Goal: Task Accomplishment & Management: Manage account settings

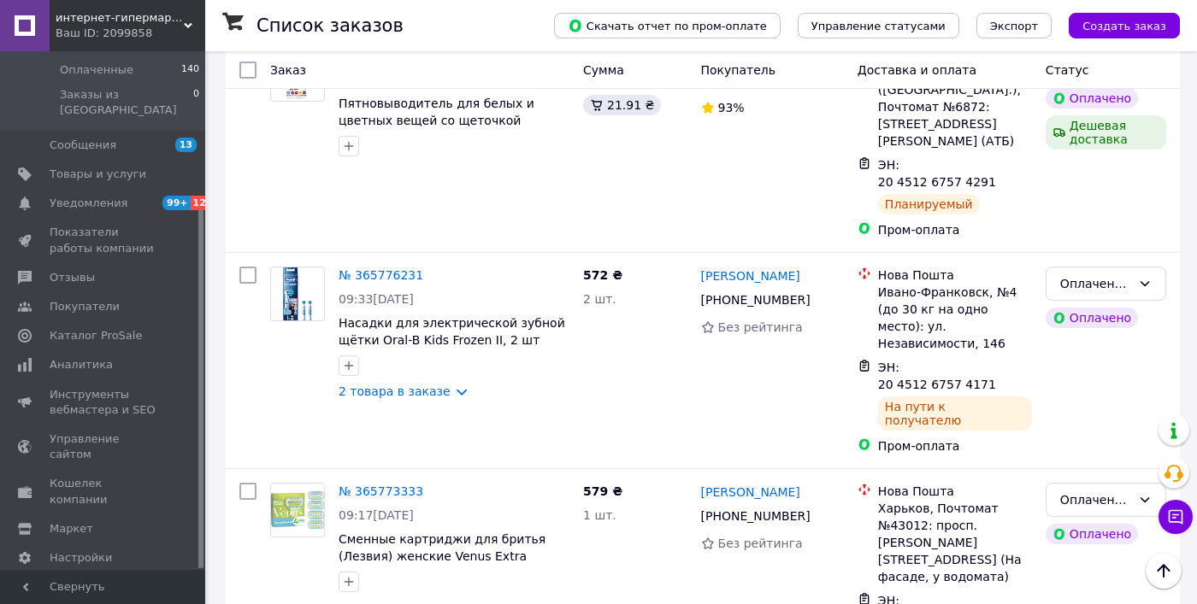
scroll to position [10880, 0]
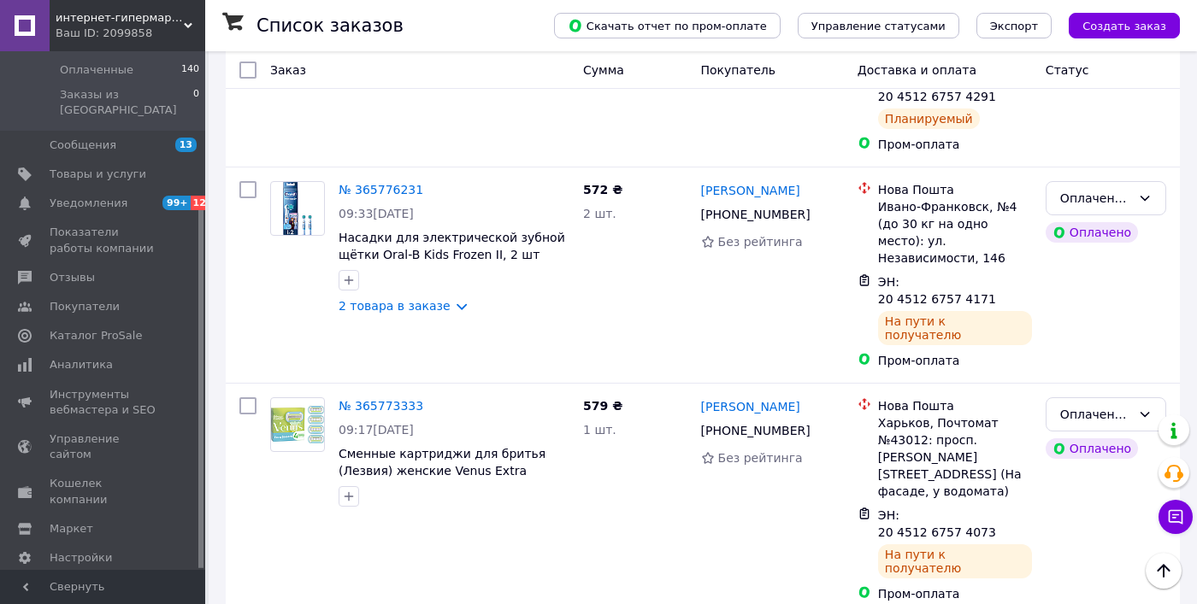
drag, startPoint x: 556, startPoint y: 374, endPoint x: 616, endPoint y: 338, distance: 71.0
click at [94, 469] on link "Кошелек компании" at bounding box center [104, 491] width 209 height 44
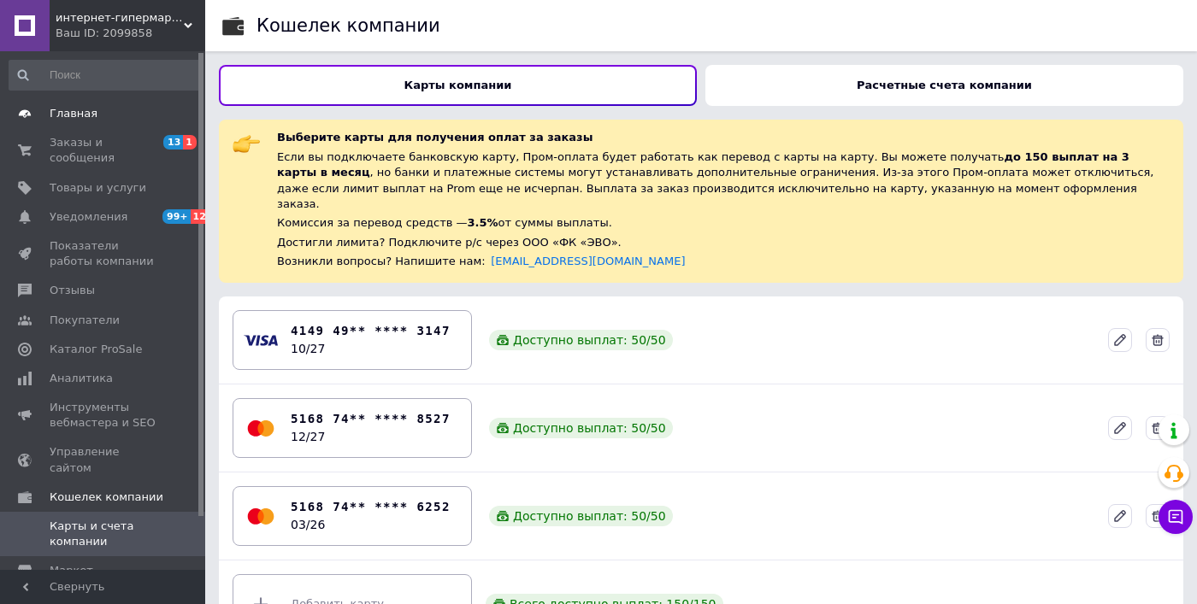
click at [81, 108] on span "Главная" at bounding box center [74, 113] width 48 height 15
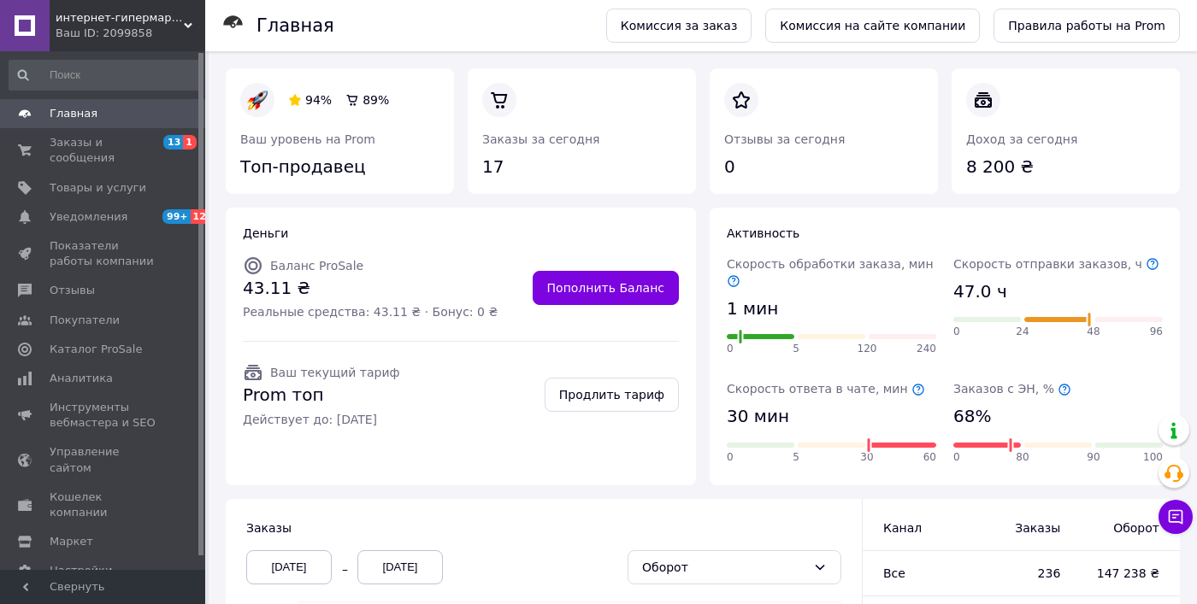
click at [74, 120] on span "Главная" at bounding box center [74, 113] width 48 height 15
click at [144, 21] on span "интернет-гипермаркет LD" at bounding box center [120, 17] width 128 height 15
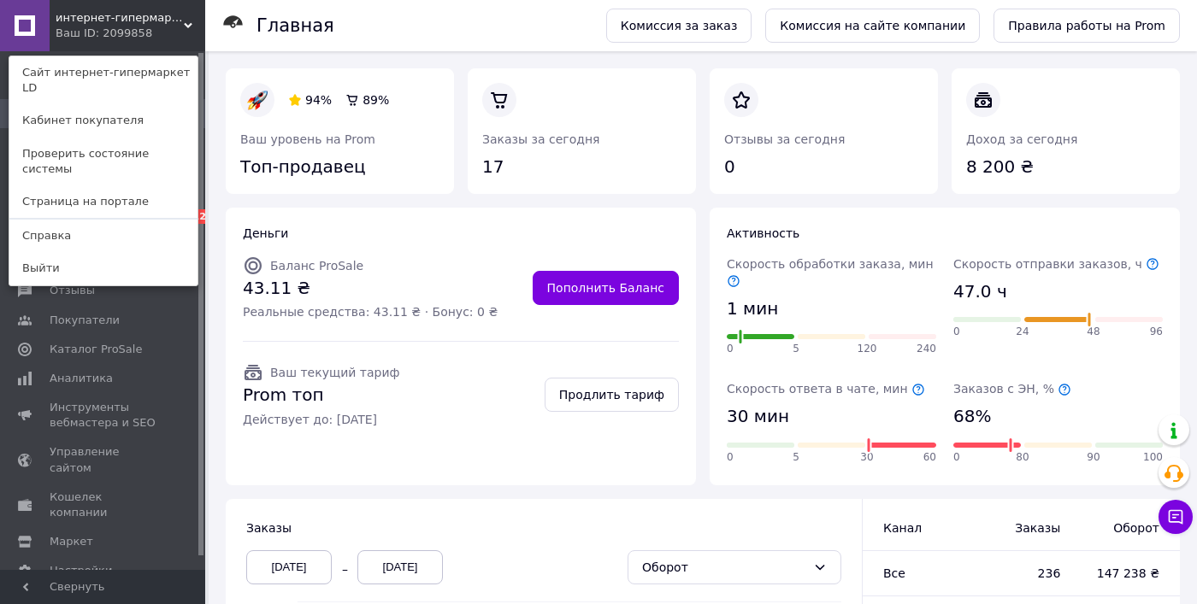
click at [119, 18] on span "интернет-гипермаркет LD" at bounding box center [120, 17] width 128 height 15
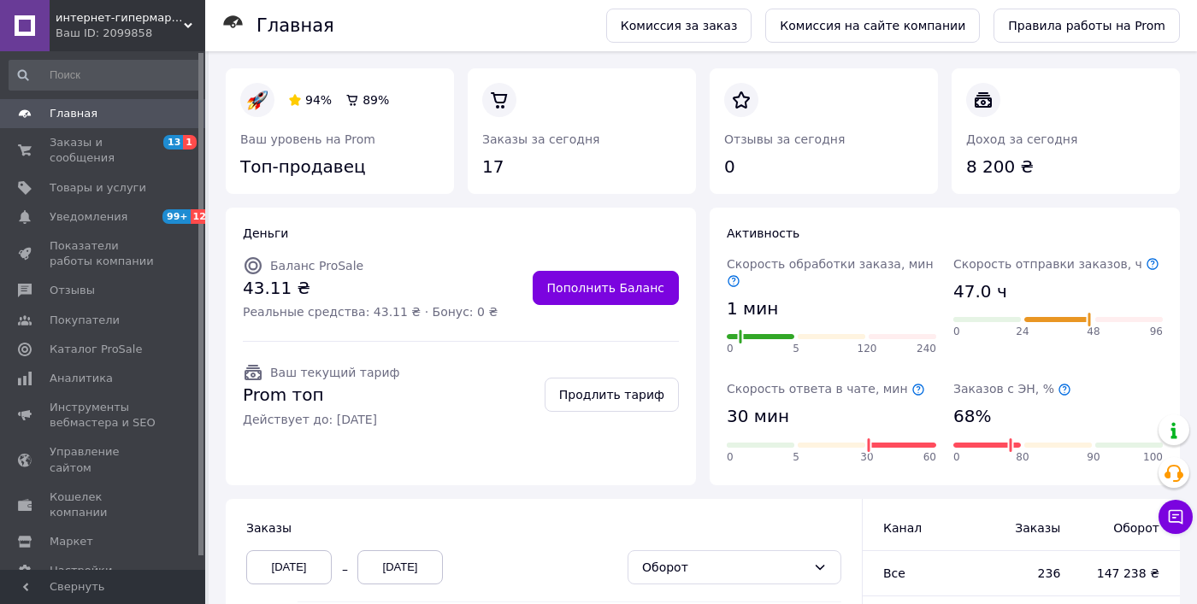
click at [56, 106] on span "Главная" at bounding box center [74, 113] width 48 height 15
click at [76, 3] on div "интернет-гипермаркет LD Ваш ID: 2099858" at bounding box center [128, 25] width 156 height 51
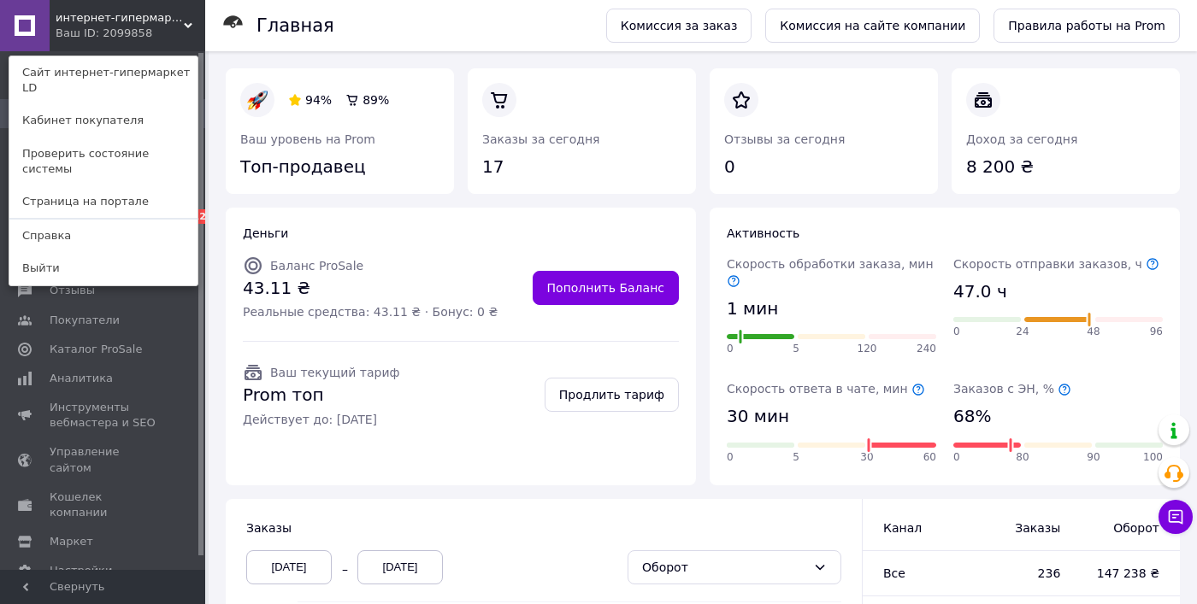
click at [26, 29] on link at bounding box center [25, 25] width 50 height 51
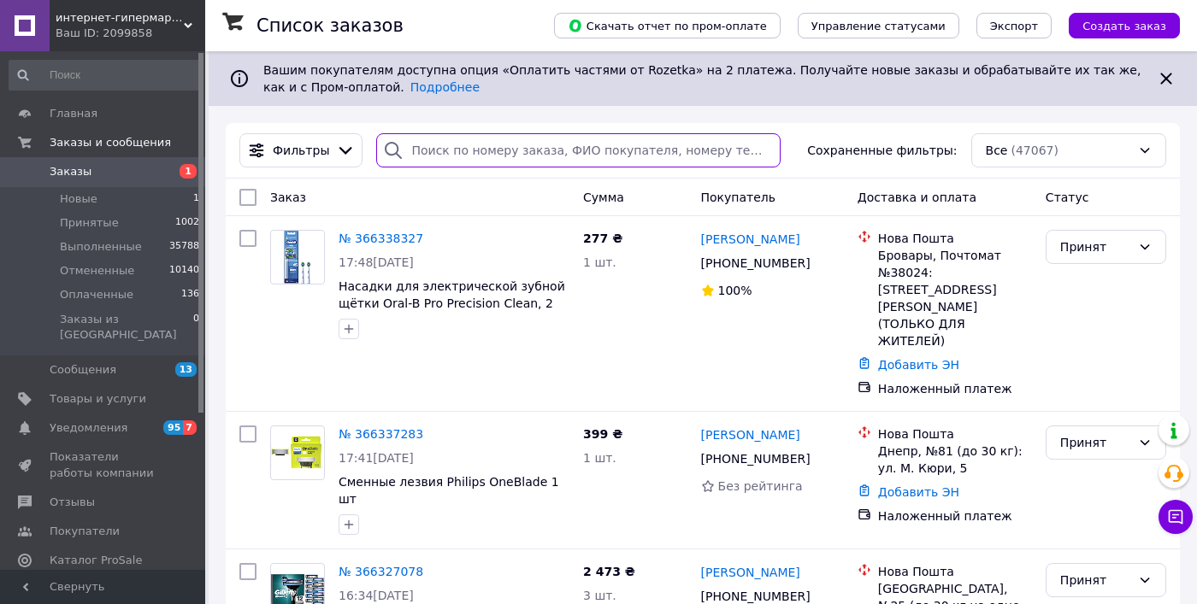
click at [485, 142] on input "search" at bounding box center [578, 150] width 404 height 34
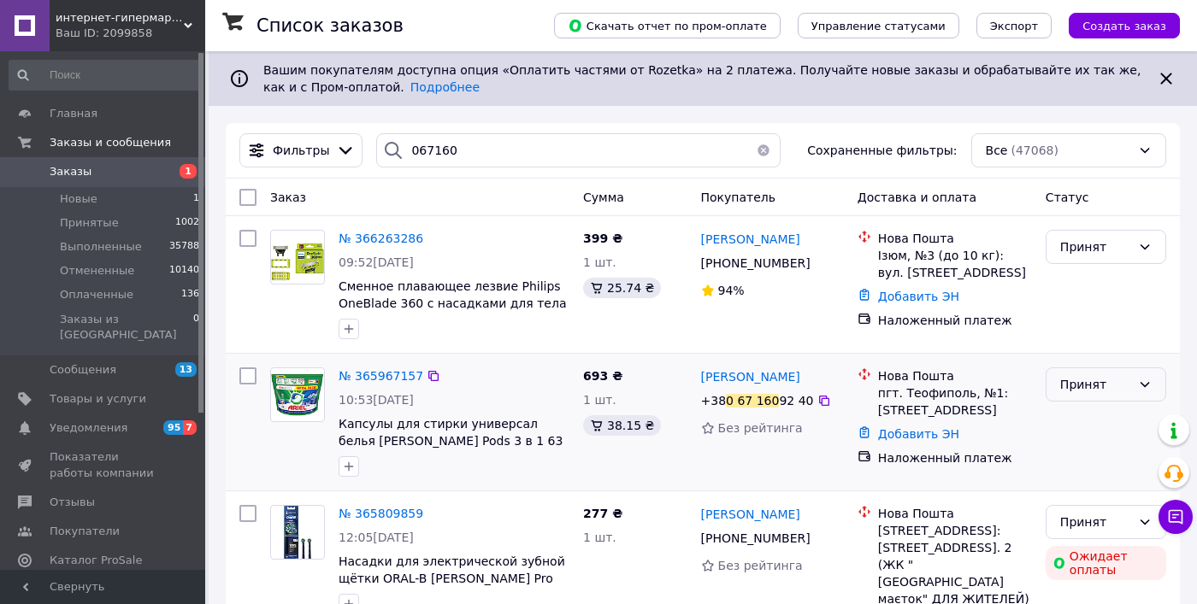
click at [1096, 387] on div "Принят" at bounding box center [1095, 384] width 71 height 19
click at [1071, 420] on li "Выполнен" at bounding box center [1105, 421] width 119 height 31
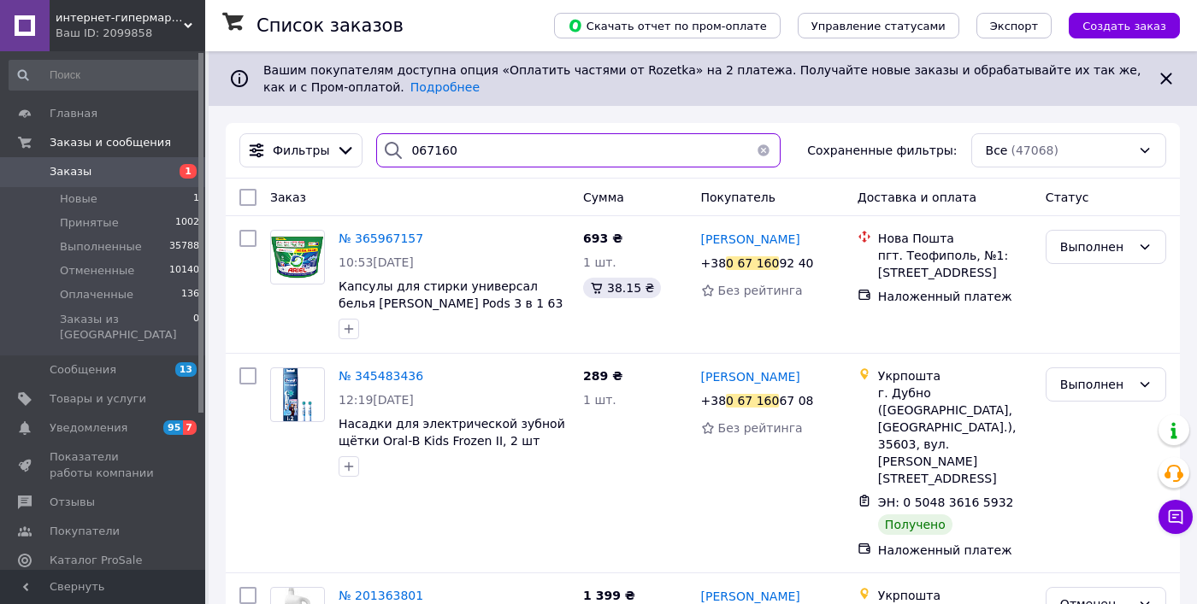
click at [453, 155] on input "067160" at bounding box center [578, 150] width 404 height 34
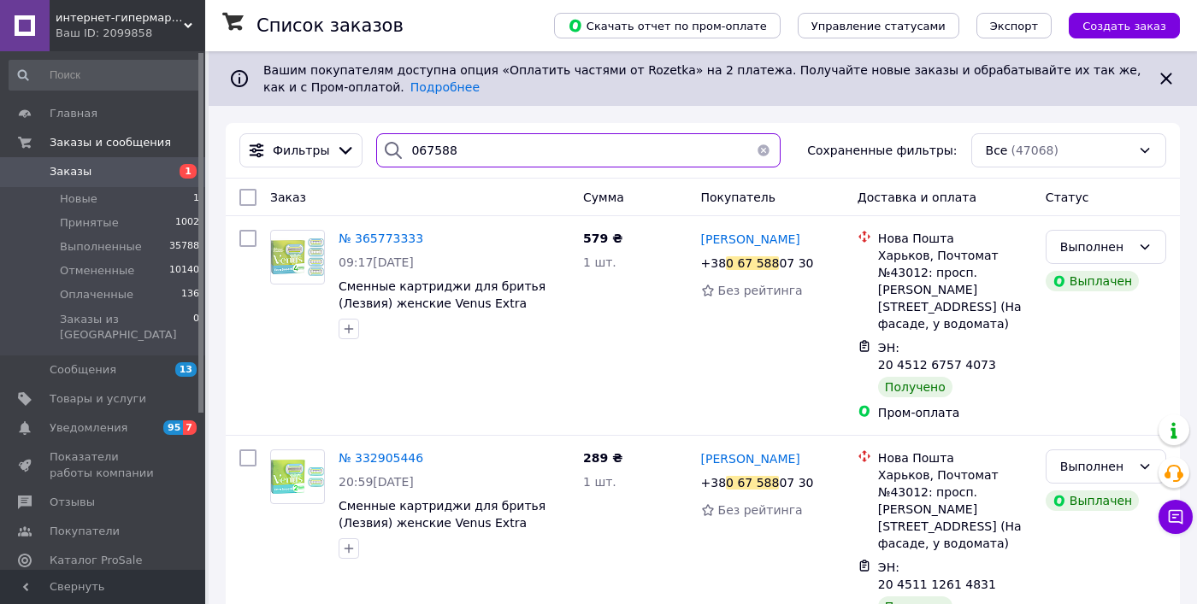
type input "067588"
click at [760, 150] on button "button" at bounding box center [763, 150] width 34 height 34
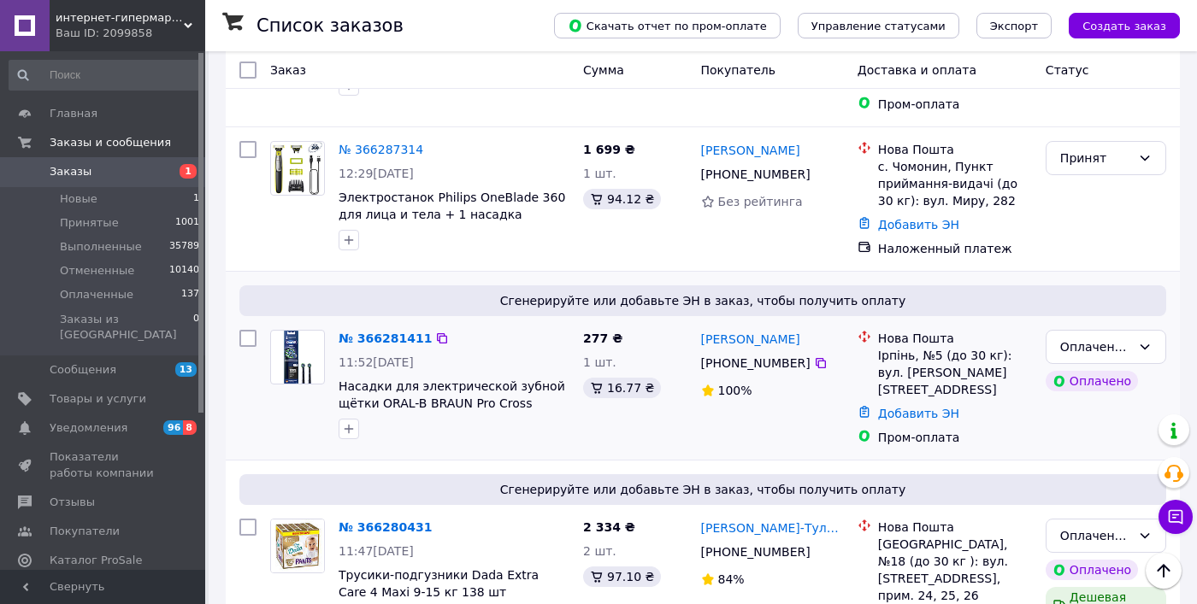
scroll to position [2485, 0]
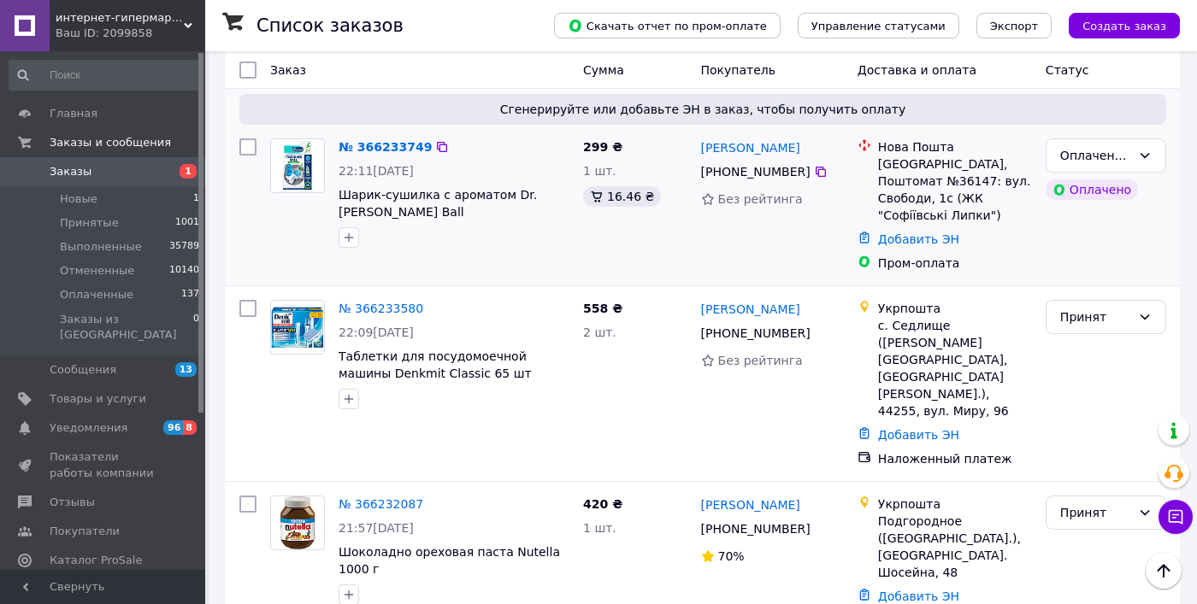
scroll to position [4583, 0]
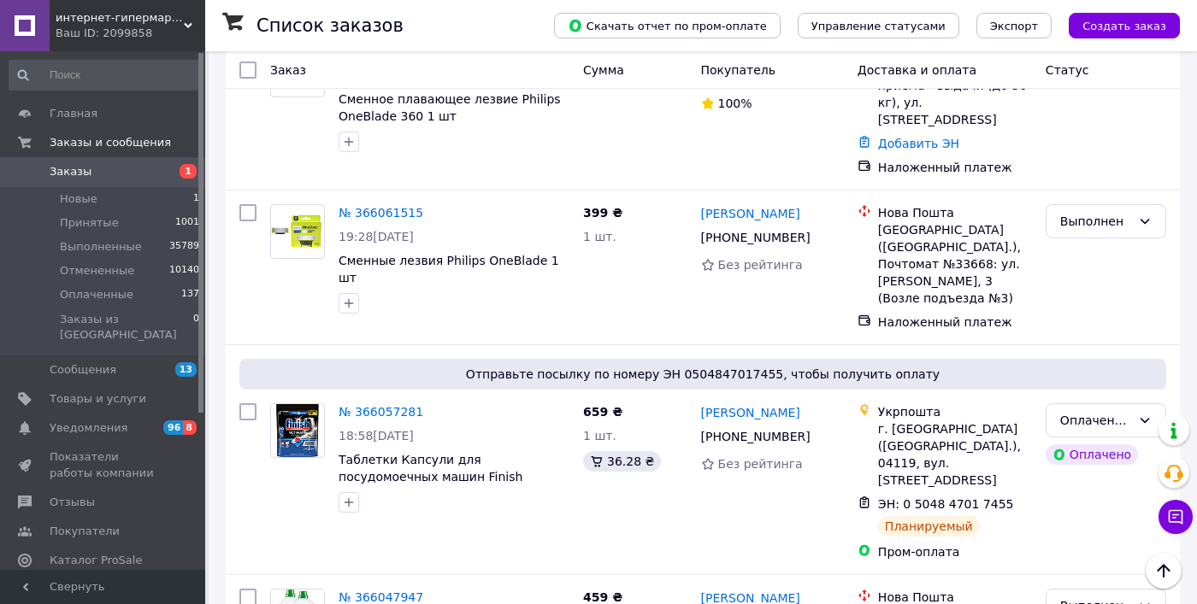
scroll to position [13677, 0]
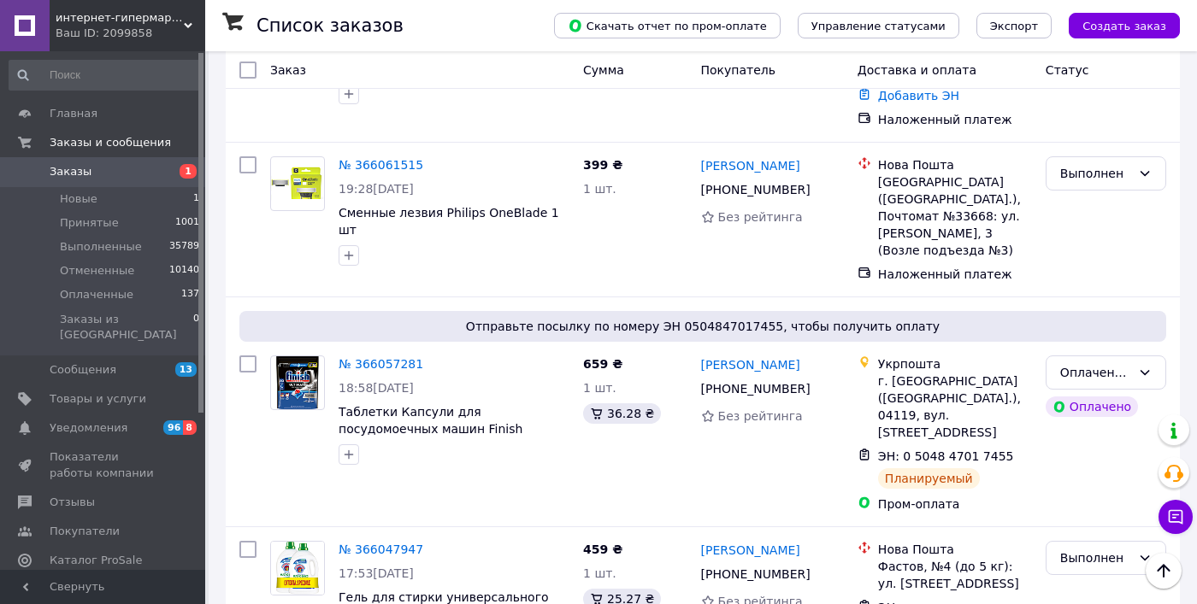
click at [1086, 380] on li "Отменен" at bounding box center [1105, 382] width 119 height 31
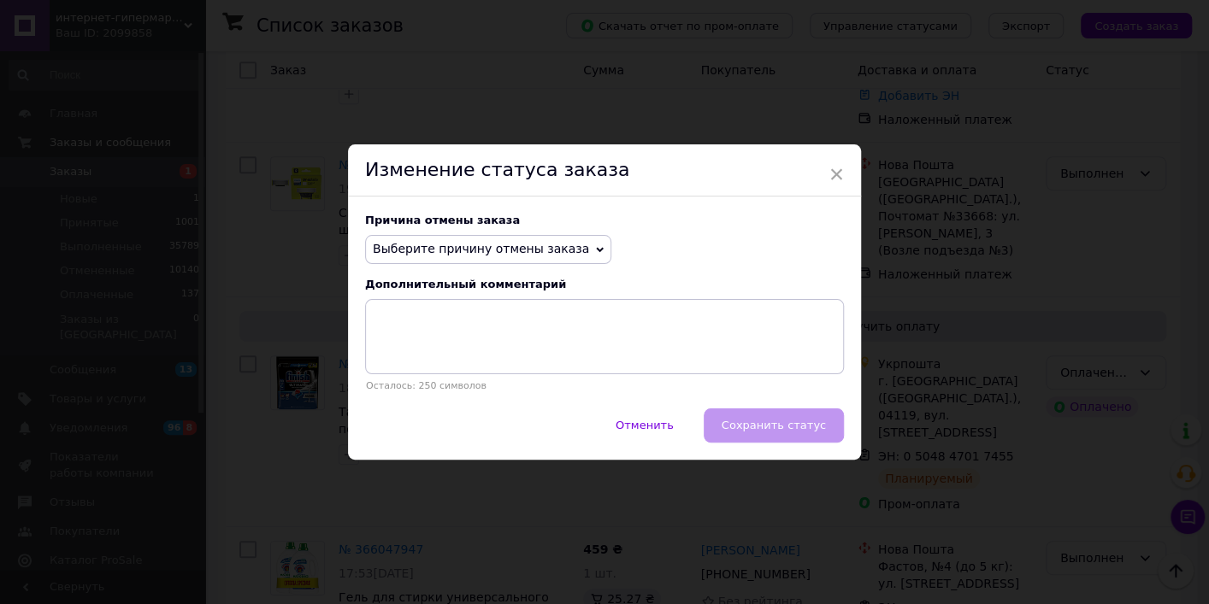
click at [486, 244] on span "Выберите причину отмены заказа" at bounding box center [481, 249] width 216 height 14
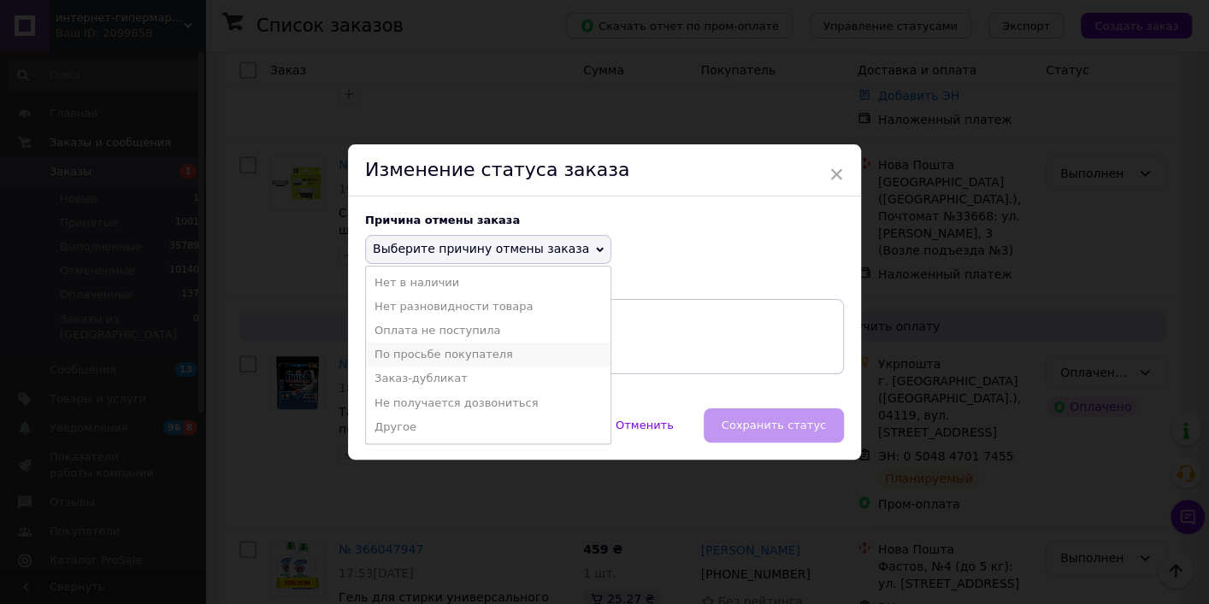
click at [435, 357] on li "По просьбе покупателя" at bounding box center [488, 355] width 244 height 24
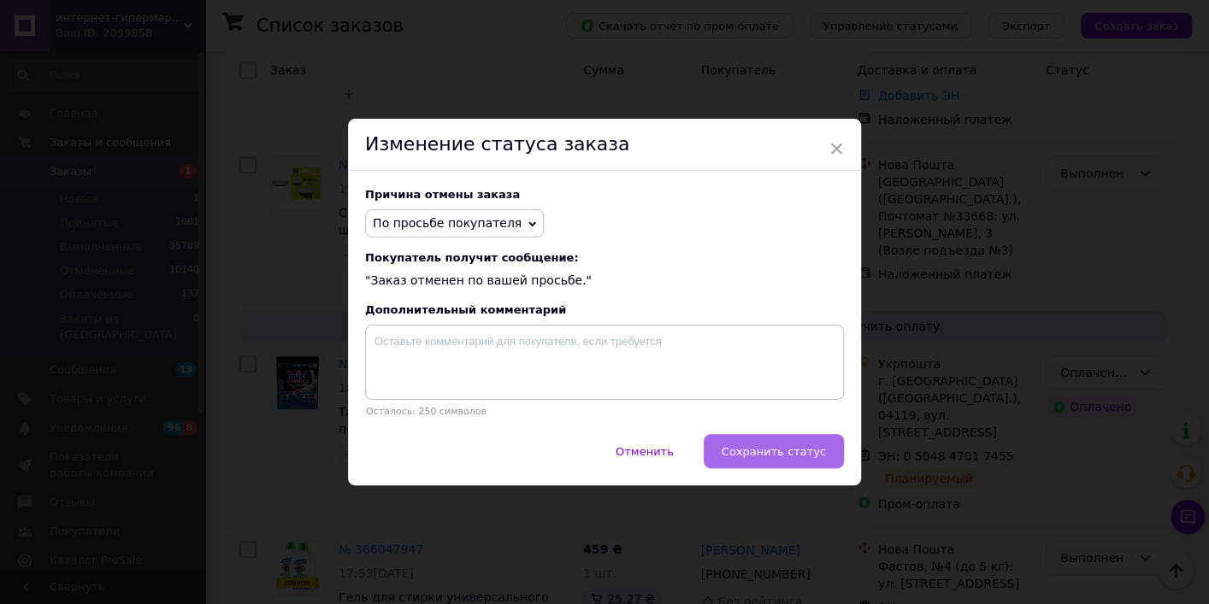
click at [761, 457] on span "Сохранить статус" at bounding box center [774, 451] width 104 height 13
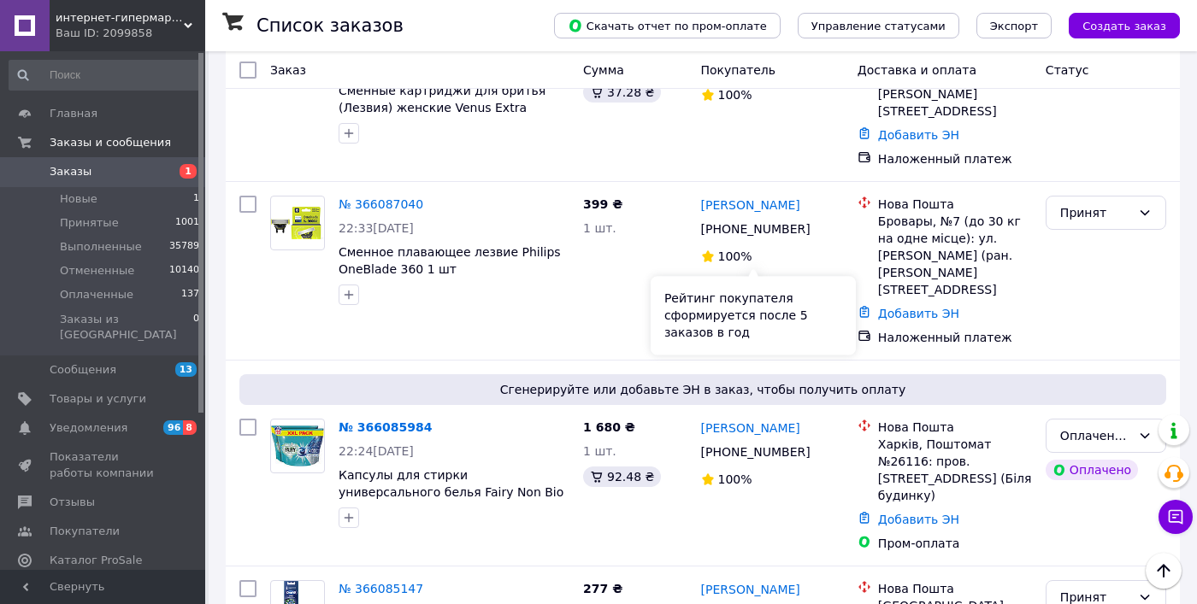
scroll to position [11734, 0]
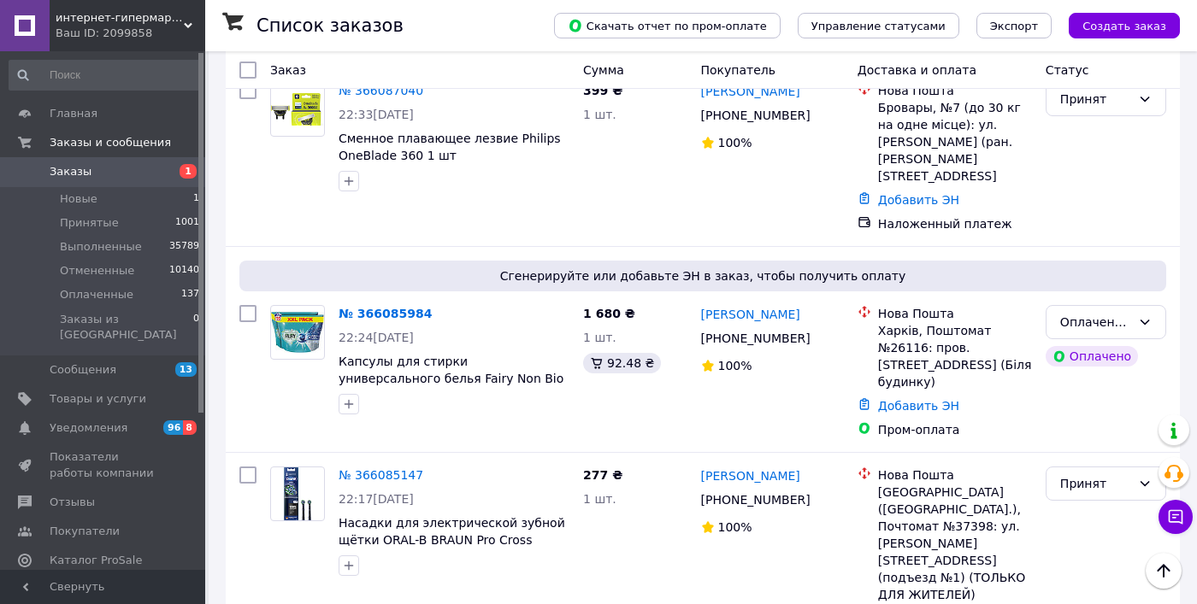
click at [1093, 355] on li "Выполнен" at bounding box center [1105, 355] width 119 height 31
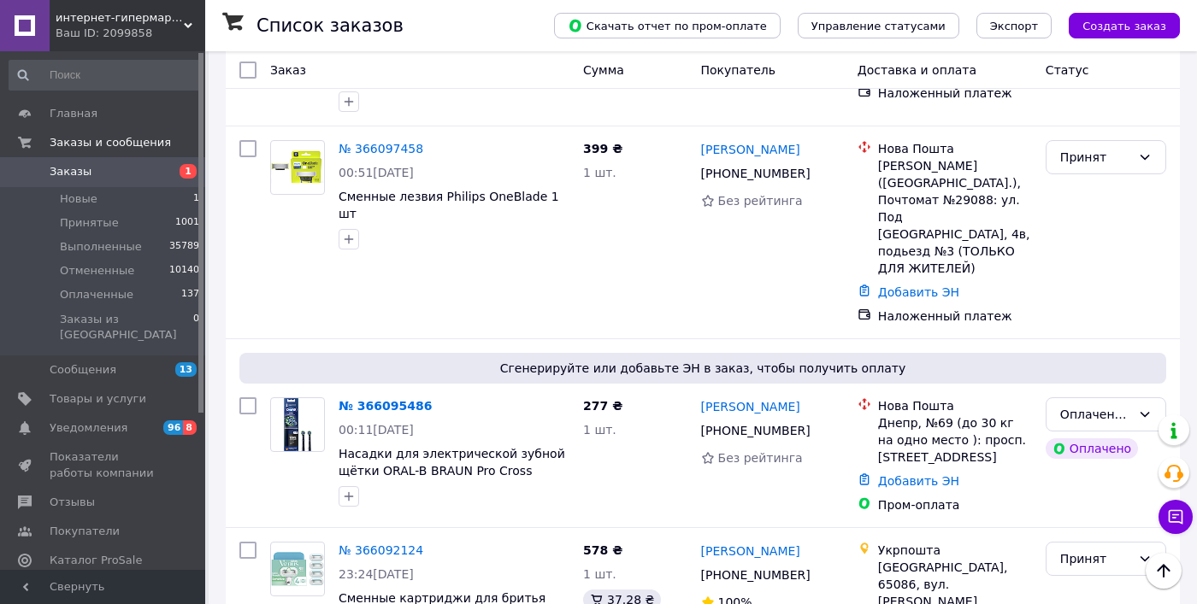
scroll to position [11191, 0]
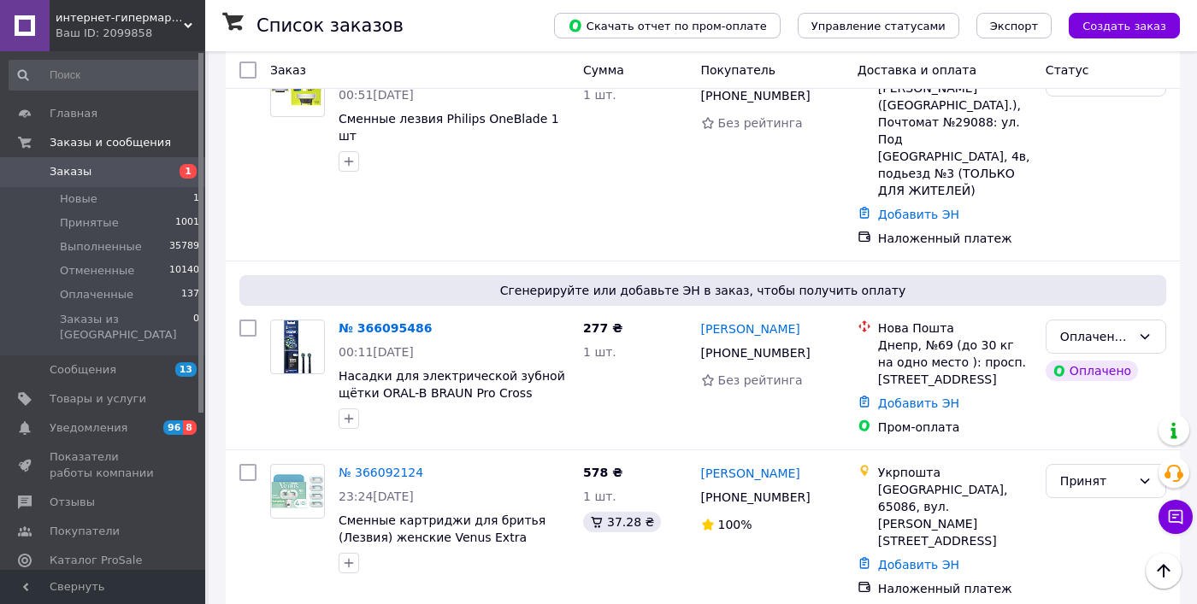
click at [1075, 380] on li "Выполнен" at bounding box center [1105, 381] width 119 height 31
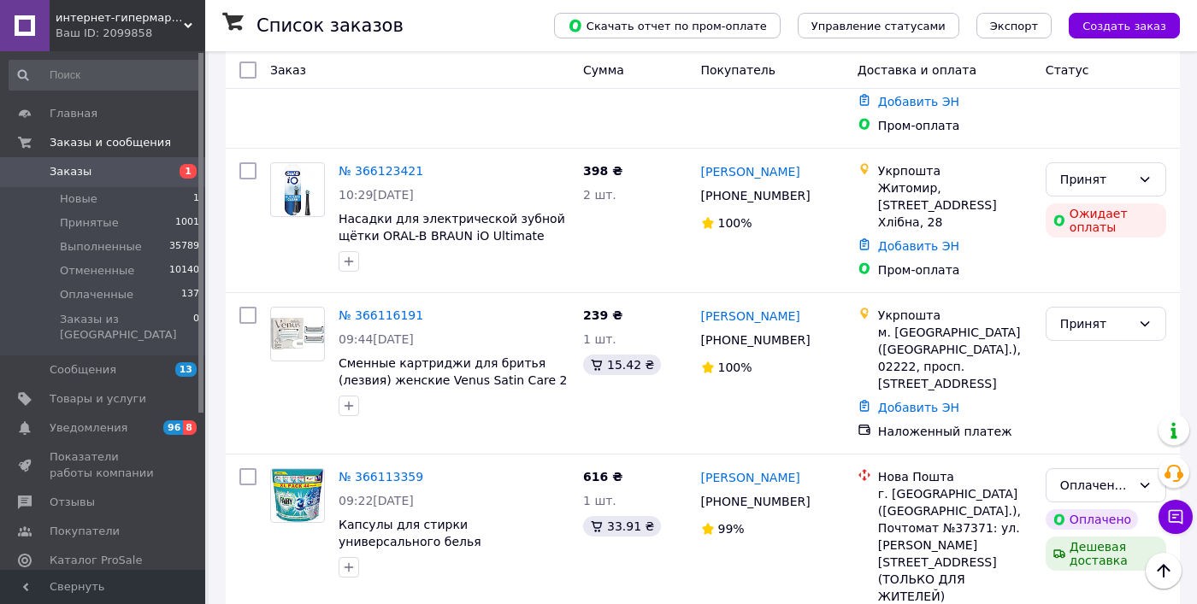
scroll to position [9635, 0]
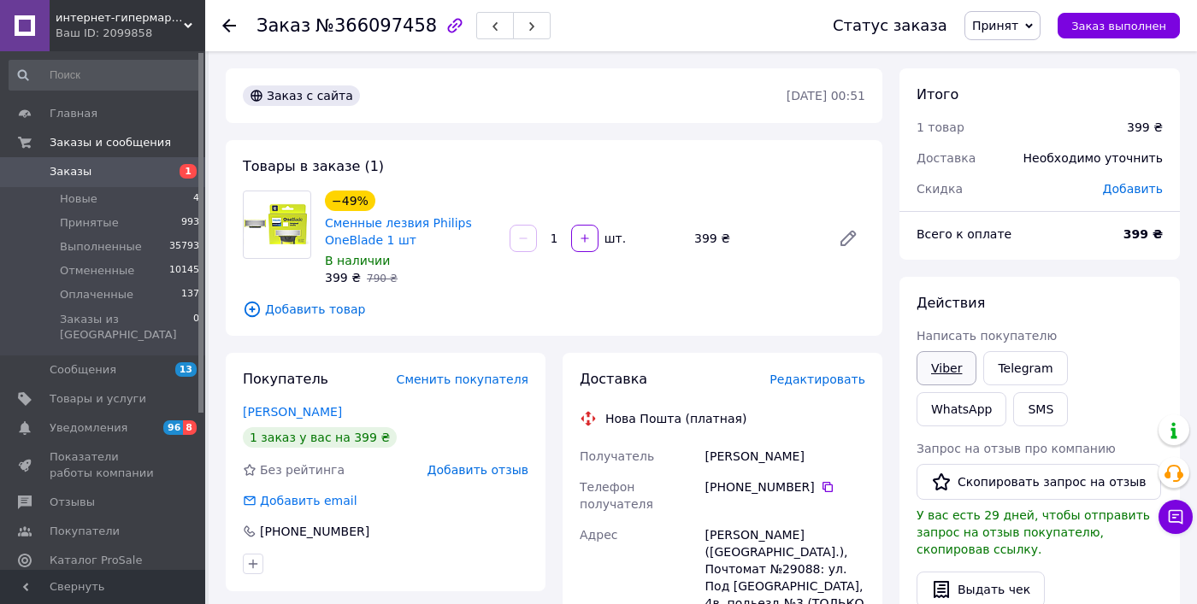
click at [936, 371] on link "Viber" at bounding box center [946, 368] width 60 height 34
click at [1179, 507] on button "Чат с покупателем" at bounding box center [1175, 517] width 34 height 34
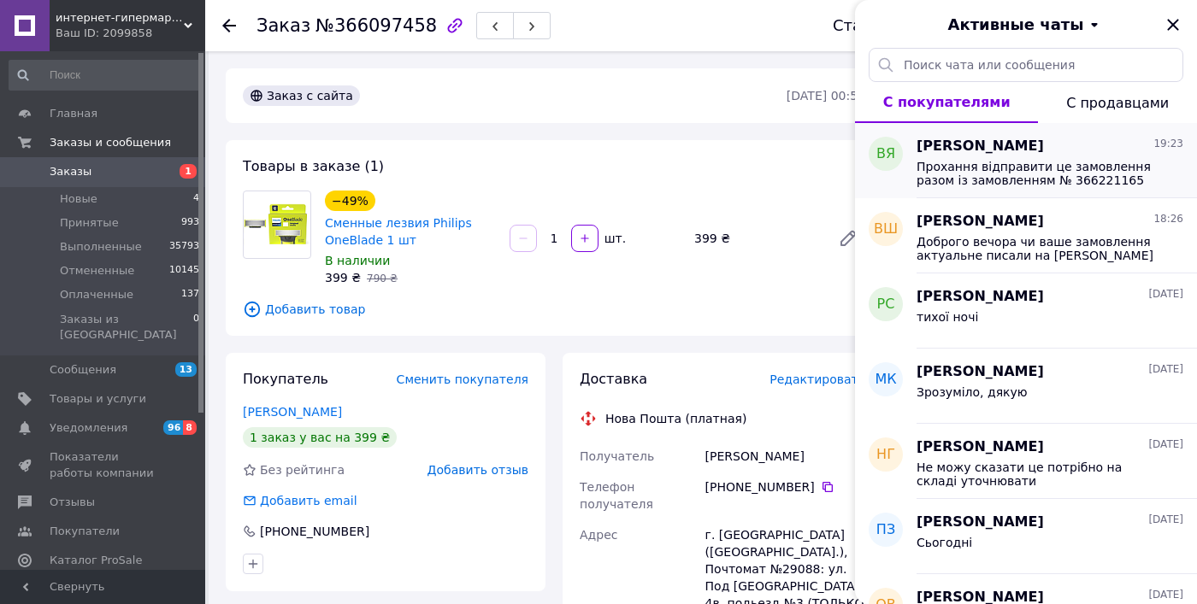
click at [979, 180] on span "Прохання відправити це замовлення разом із замовленням № 366221165" at bounding box center [1037, 173] width 243 height 27
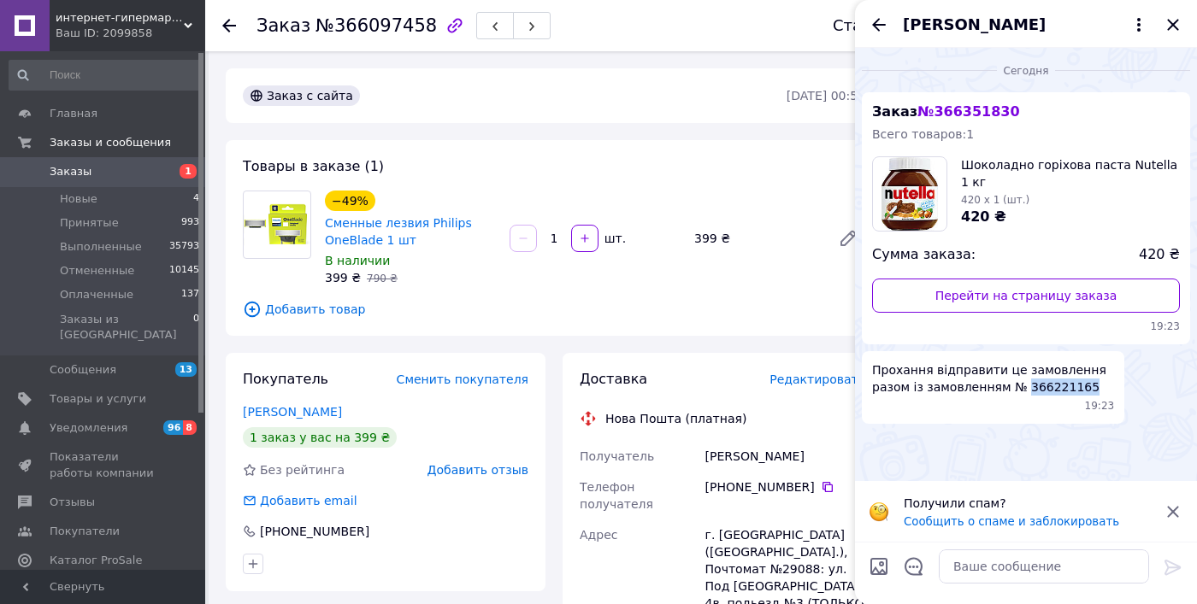
drag, startPoint x: 980, startPoint y: 385, endPoint x: 1045, endPoint y: 392, distance: 65.4
click at [1045, 392] on span "Прохання відправити це замовлення разом із замовленням № 366221165" at bounding box center [993, 379] width 242 height 34
copy span "366221165"
click at [231, 17] on div at bounding box center [229, 25] width 14 height 17
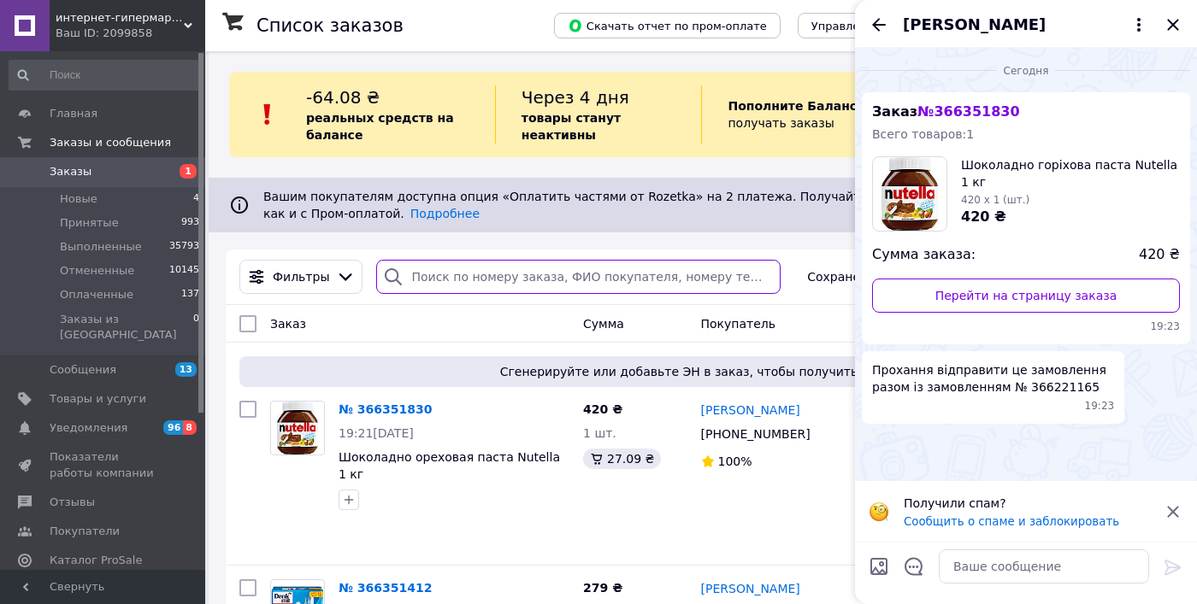
click at [462, 275] on input "search" at bounding box center [578, 277] width 404 height 34
paste input "366221165"
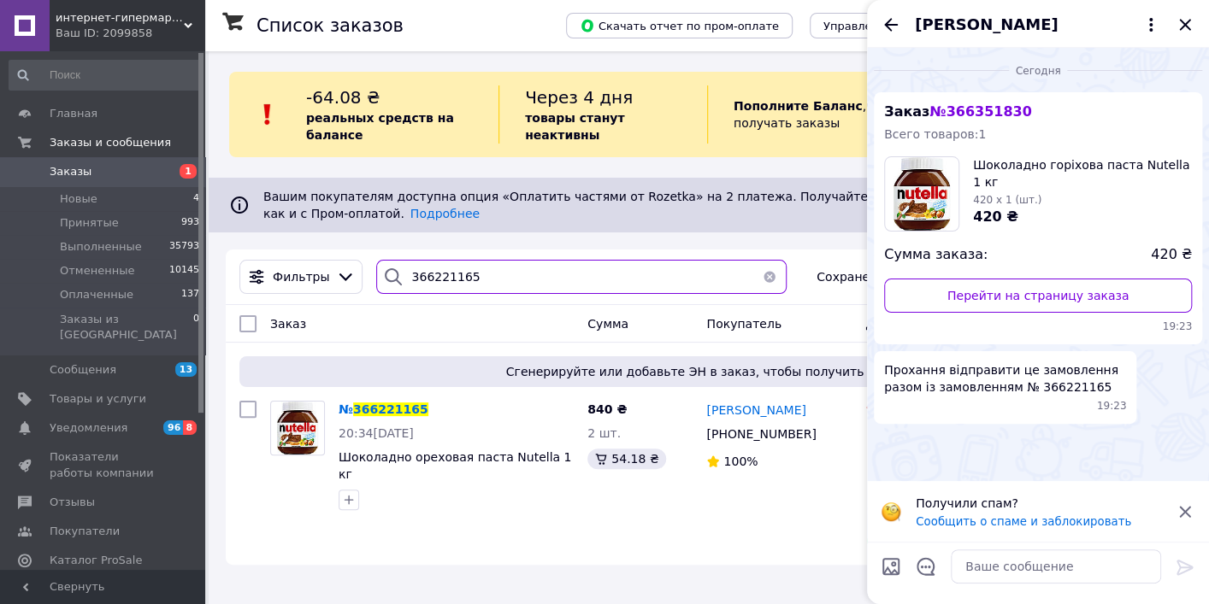
type input "366221165"
drag, startPoint x: 1074, startPoint y: 18, endPoint x: 1117, endPoint y: 28, distance: 44.8
click at [1117, 28] on span "Володимир Яковенко" at bounding box center [1021, 25] width 212 height 22
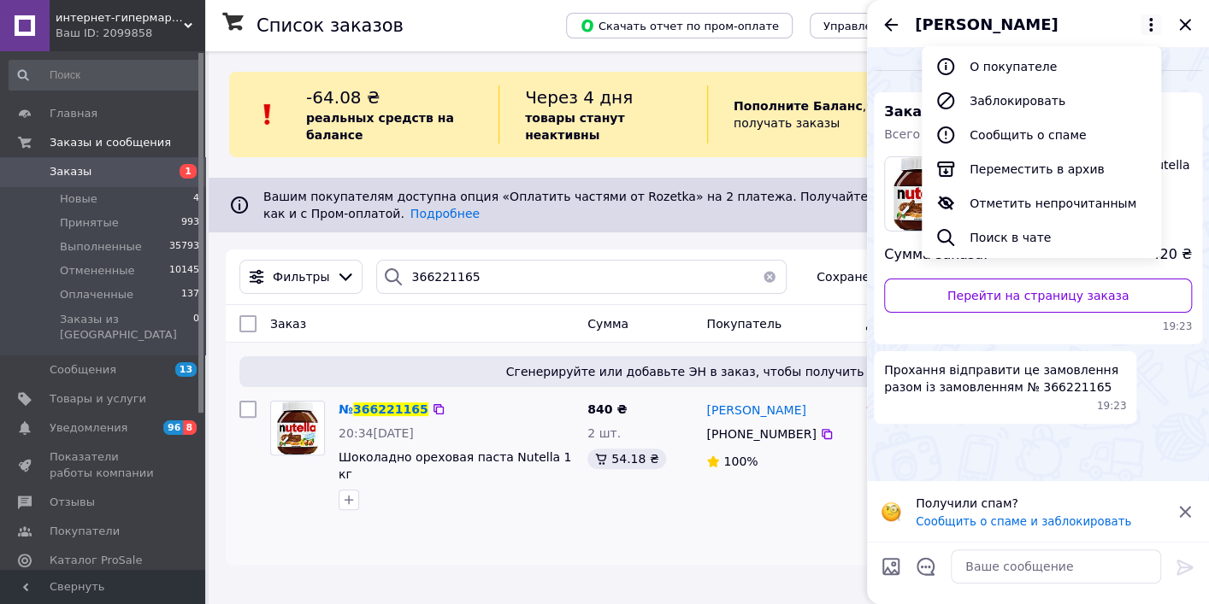
click at [551, 520] on div "№ 366221165 20:34, 11.10.2025 Шоколадно ореховая паста Nutella 1 кг" at bounding box center [421, 476] width 317 height 164
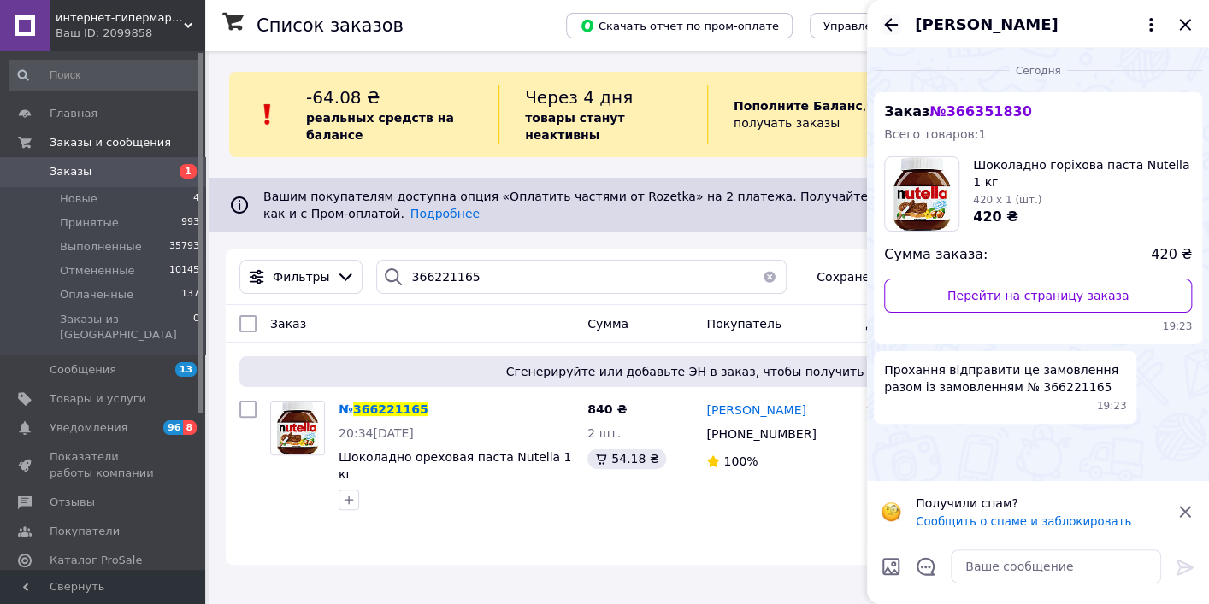
click at [883, 22] on icon "Назад" at bounding box center [891, 25] width 21 height 21
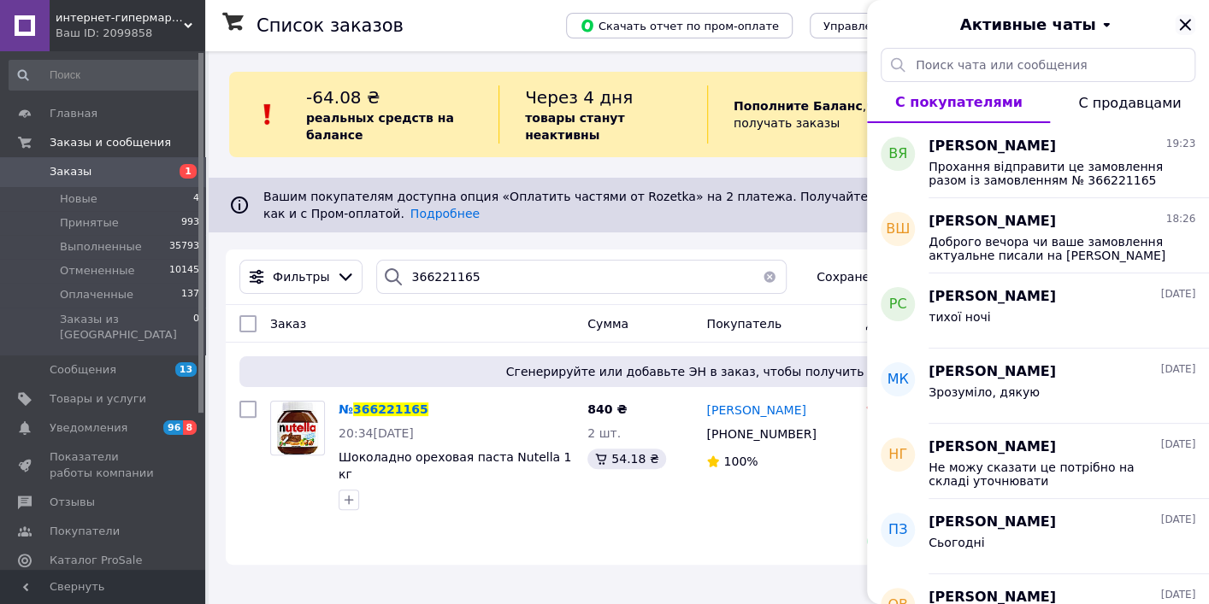
click at [1182, 25] on icon "Закрыть" at bounding box center [1184, 24] width 11 height 11
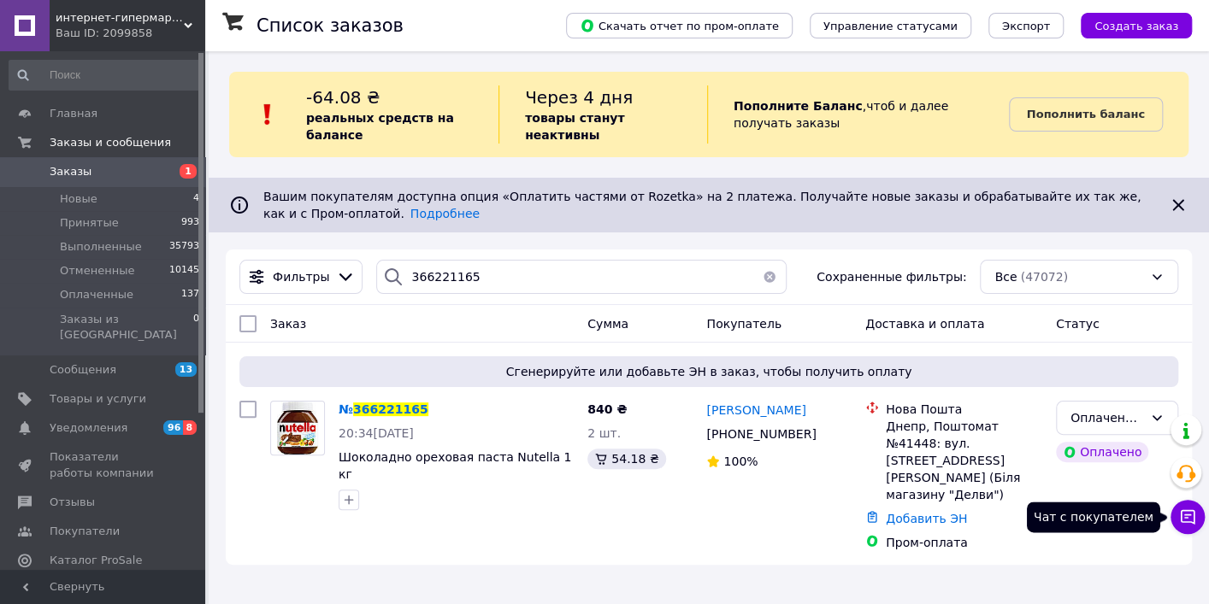
click at [1189, 525] on icon at bounding box center [1187, 517] width 17 height 17
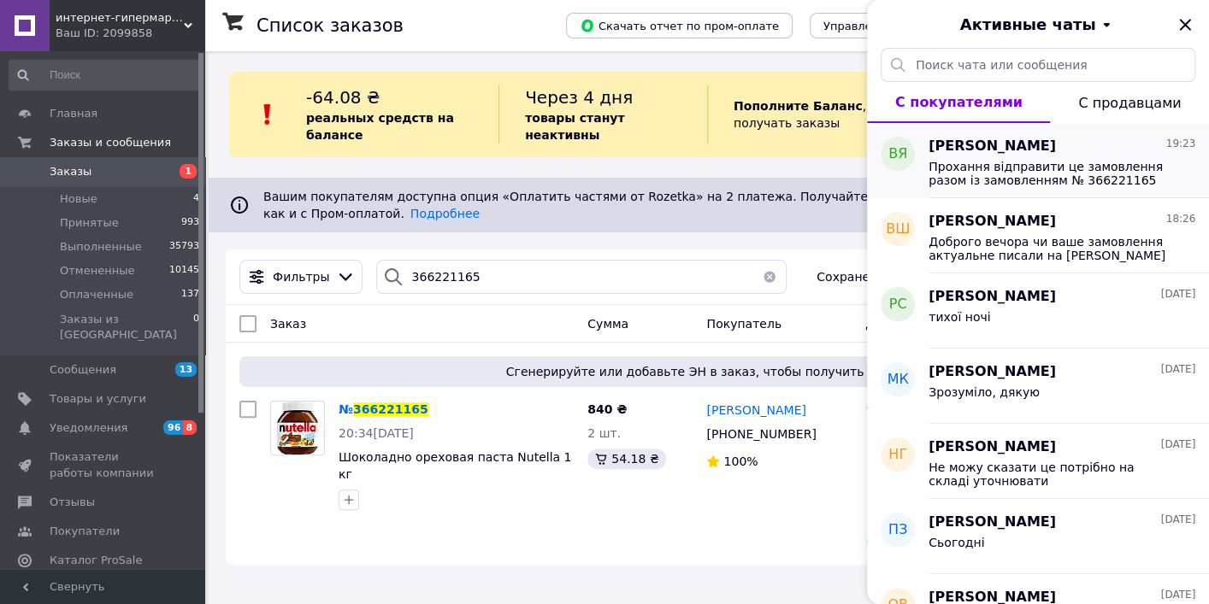
click at [1023, 168] on span "Прохання відправити це замовлення разом із замовленням № 366221165" at bounding box center [1049, 173] width 243 height 27
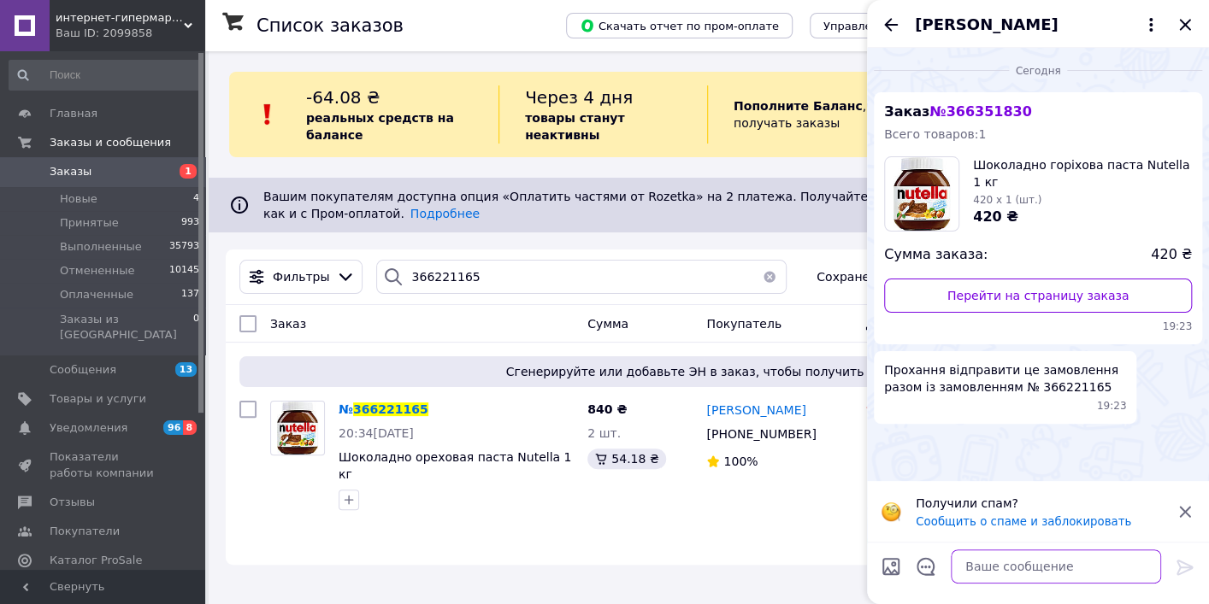
click at [1042, 572] on textarea at bounding box center [1056, 567] width 210 height 34
click at [1052, 571] on textarea at bounding box center [1056, 567] width 210 height 34
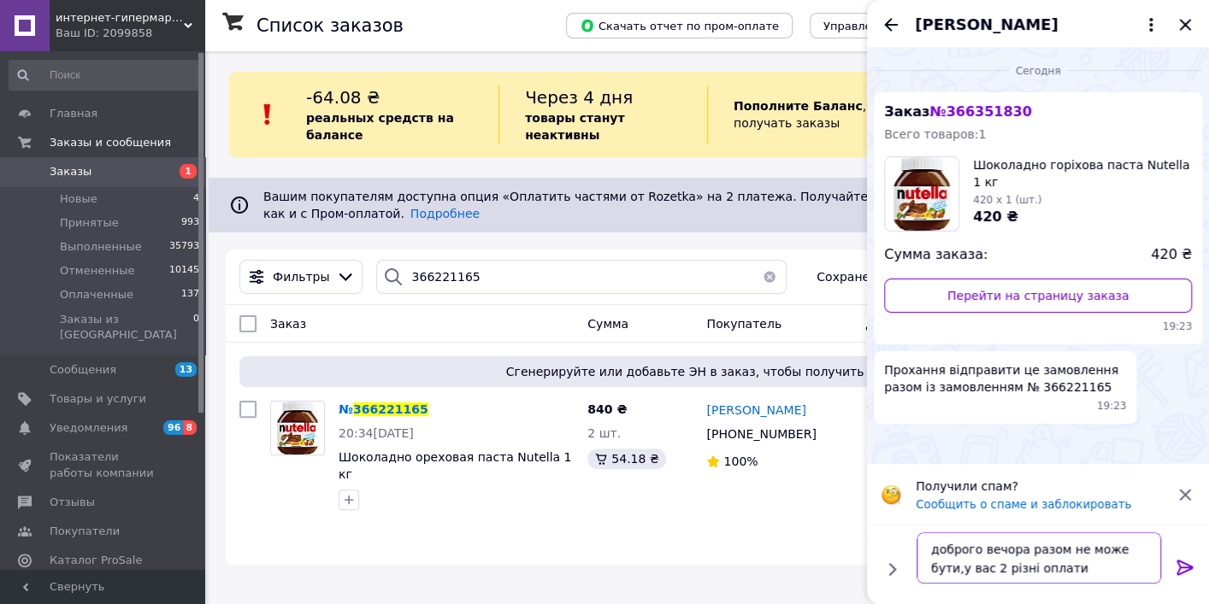
type textarea "доброго вечора разом не може бути,у вас 2 різні оплати"
click at [1179, 563] on icon at bounding box center [1185, 567] width 21 height 21
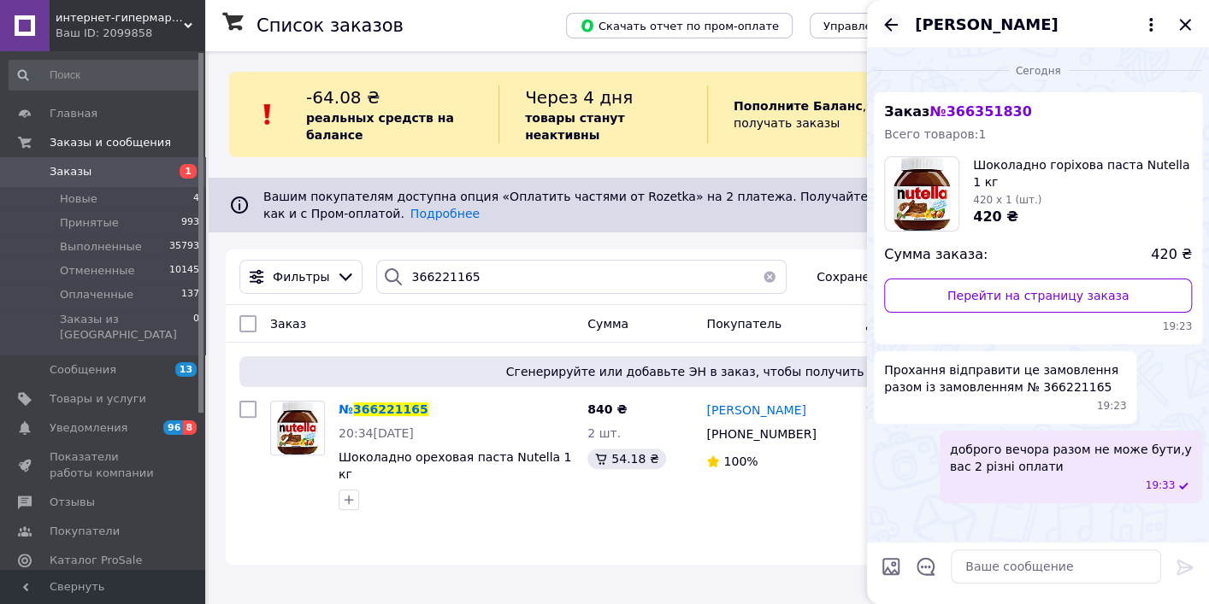
click at [892, 25] on icon "Назад" at bounding box center [891, 24] width 14 height 13
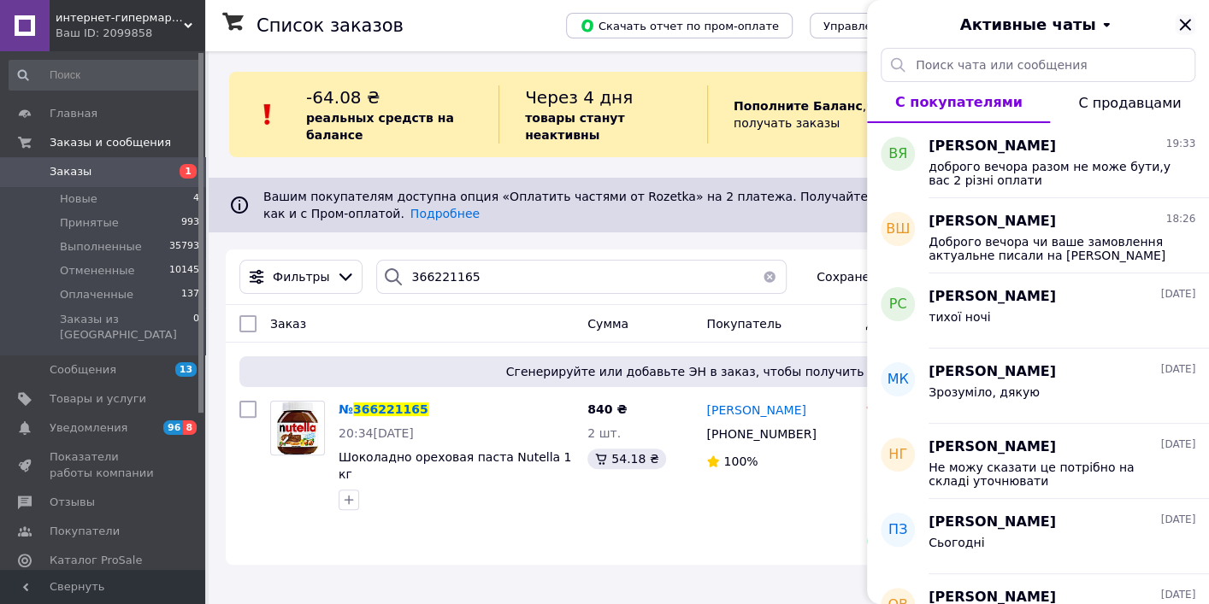
click at [1187, 20] on icon "Закрыть" at bounding box center [1185, 25] width 21 height 21
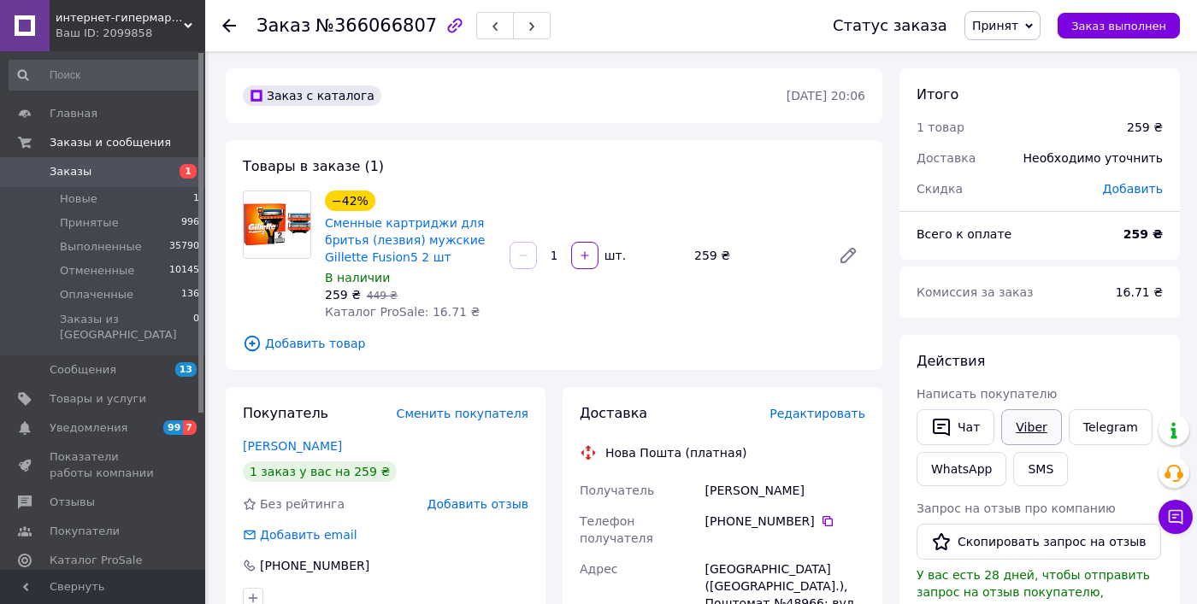
click at [1031, 427] on link "Viber" at bounding box center [1031, 427] width 60 height 36
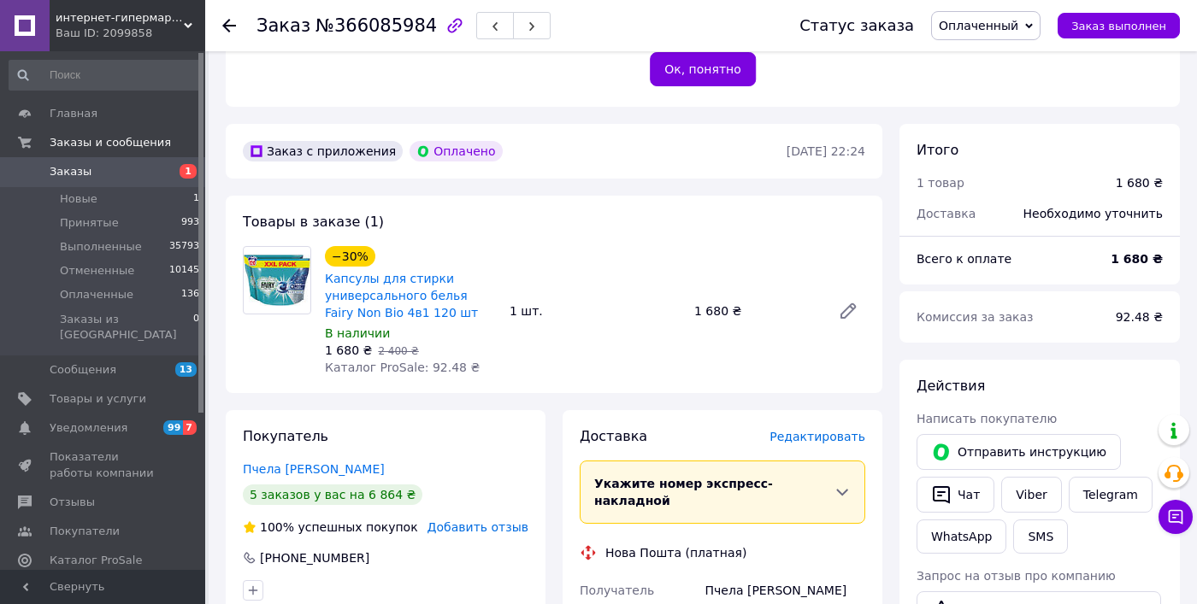
scroll to position [544, 0]
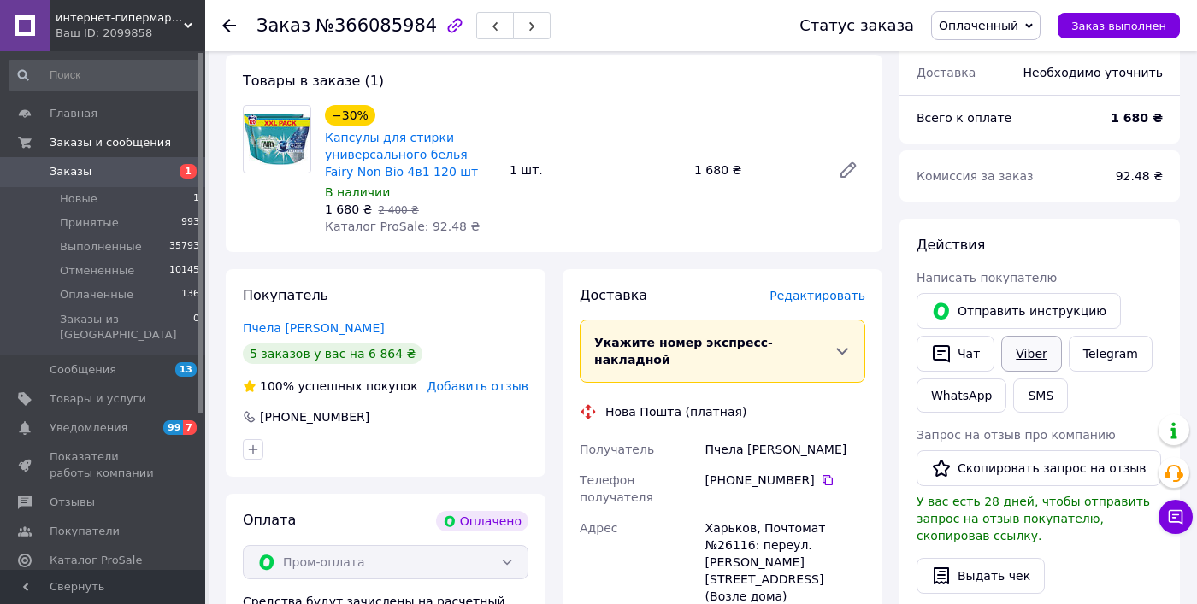
click at [1032, 353] on link "Viber" at bounding box center [1031, 354] width 60 height 36
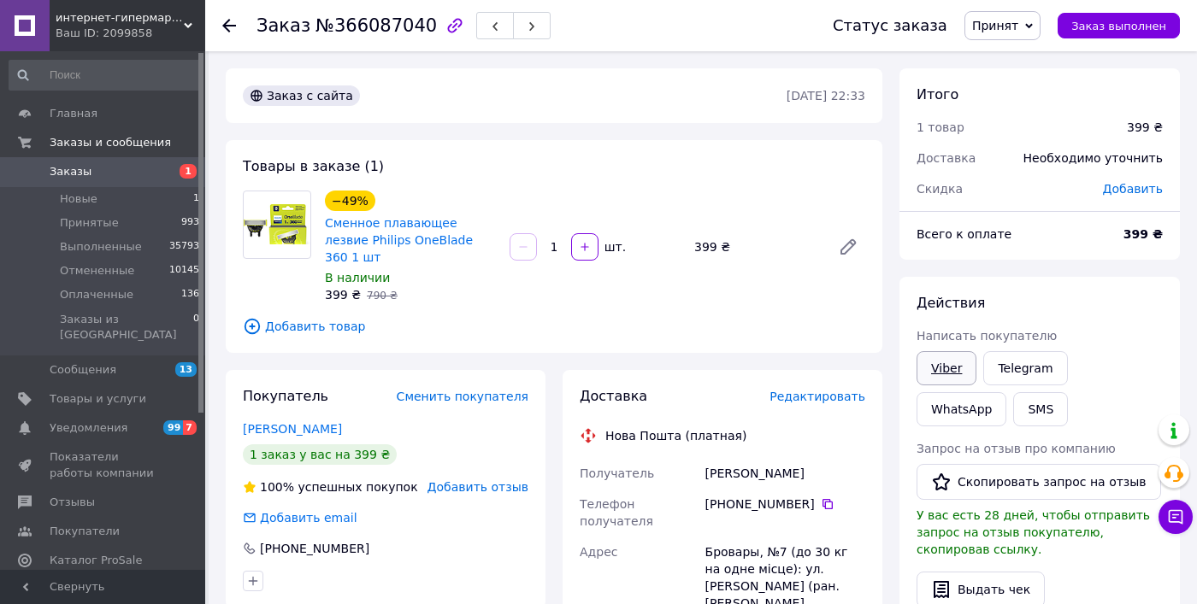
click at [950, 362] on link "Viber" at bounding box center [946, 368] width 60 height 34
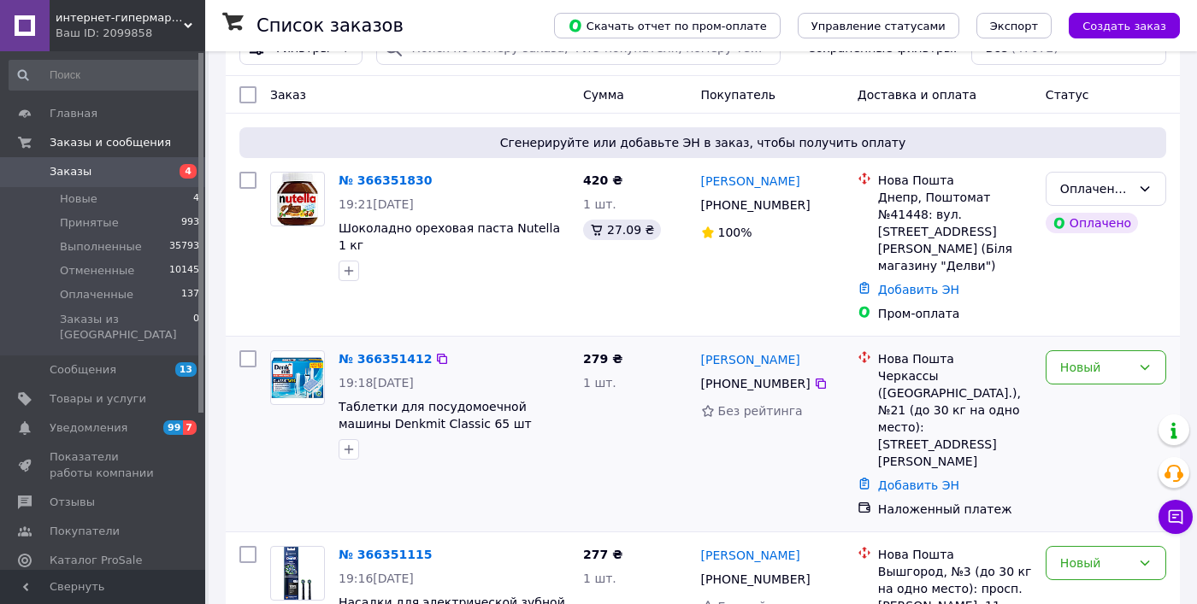
scroll to position [233, 0]
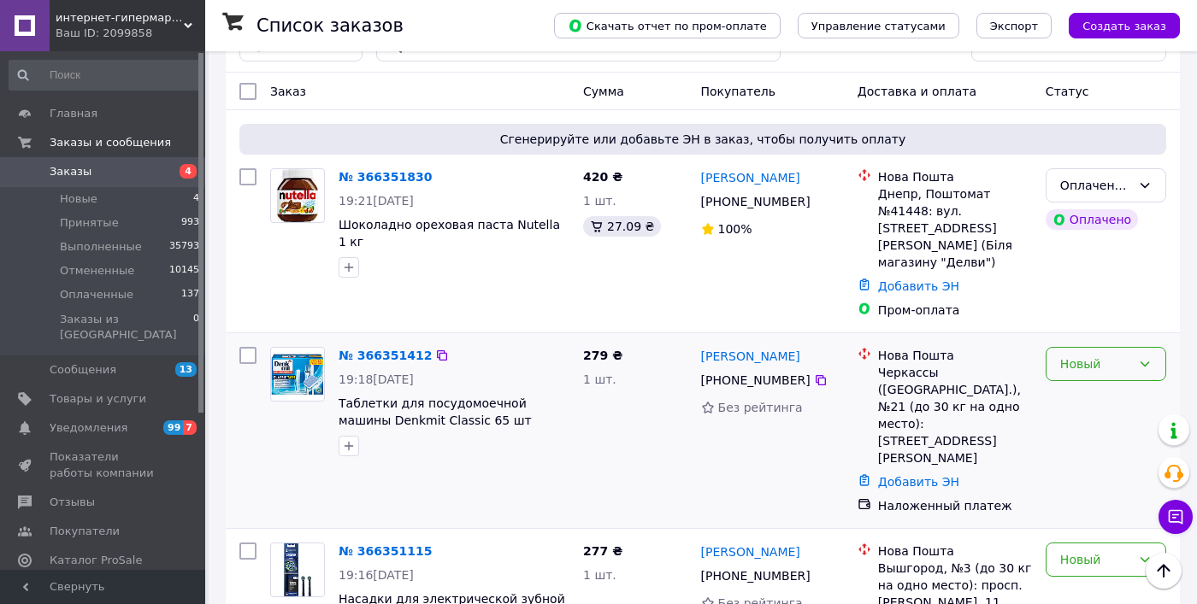
click at [1098, 355] on div "Новый" at bounding box center [1095, 364] width 71 height 19
click at [1095, 358] on li "Принят" at bounding box center [1105, 366] width 119 height 31
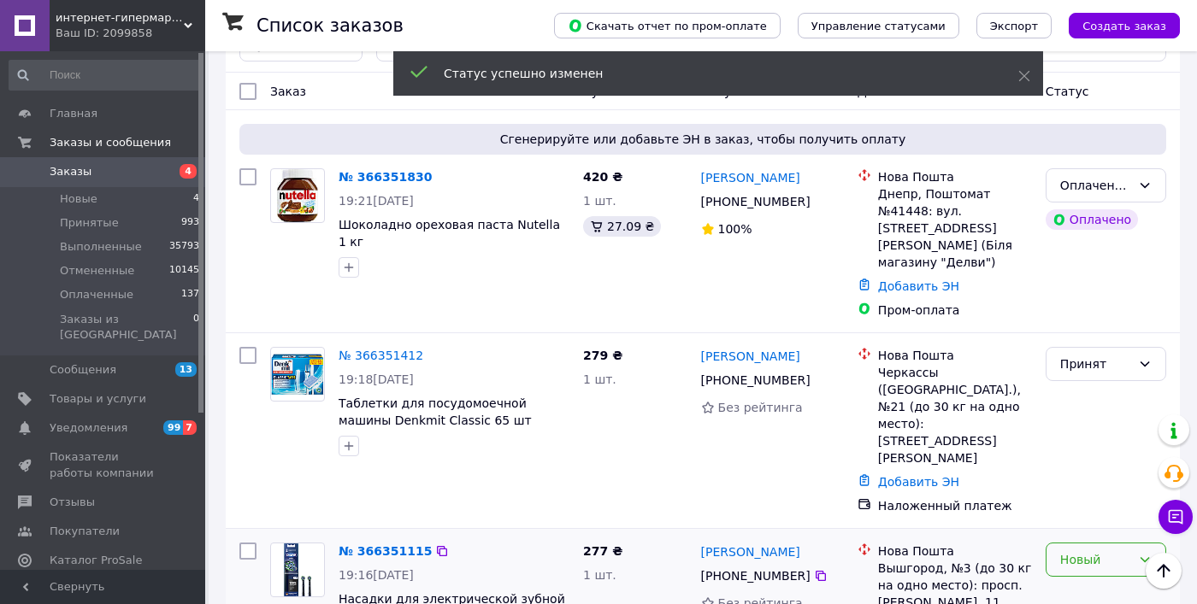
click at [1075, 551] on div "Новый" at bounding box center [1095, 560] width 71 height 19
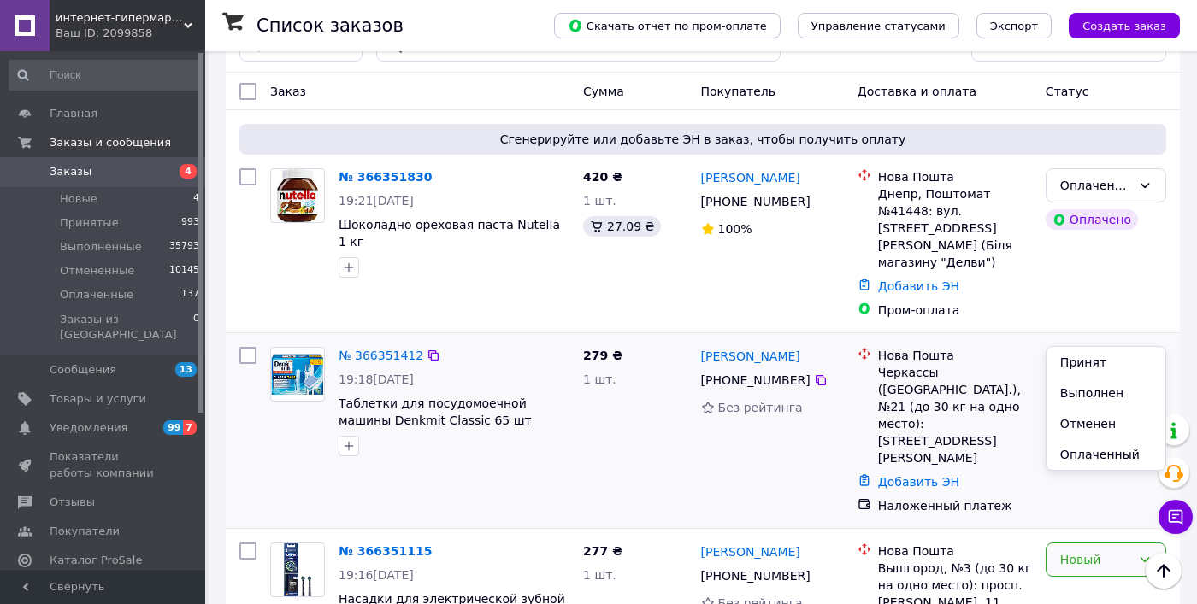
click at [1094, 355] on div "Принят" at bounding box center [1095, 364] width 71 height 19
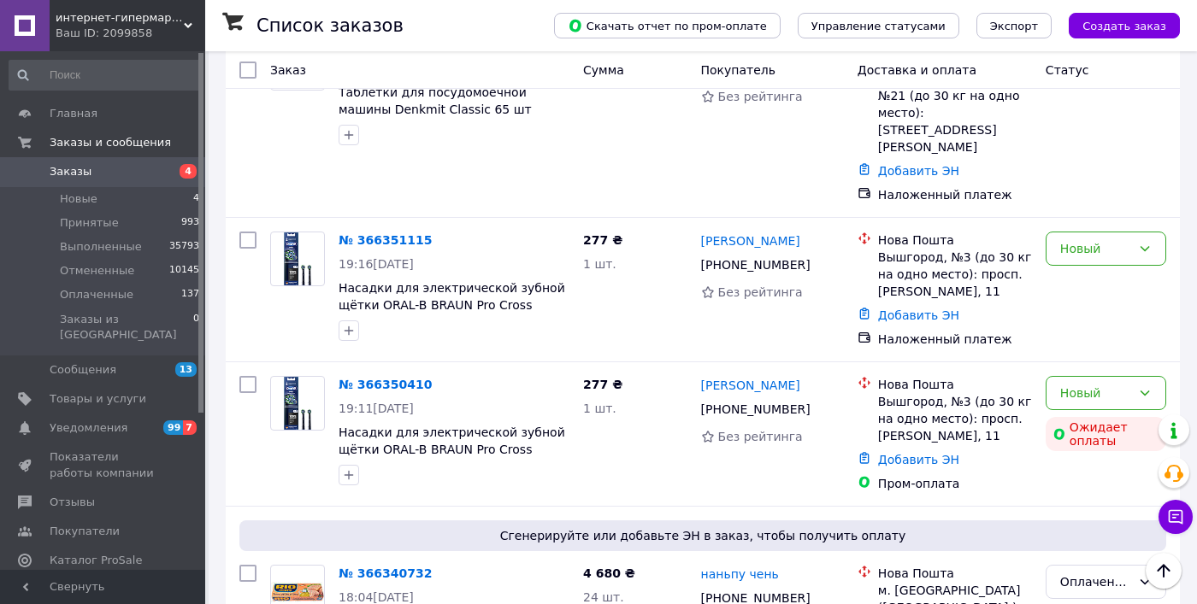
scroll to position [0, 0]
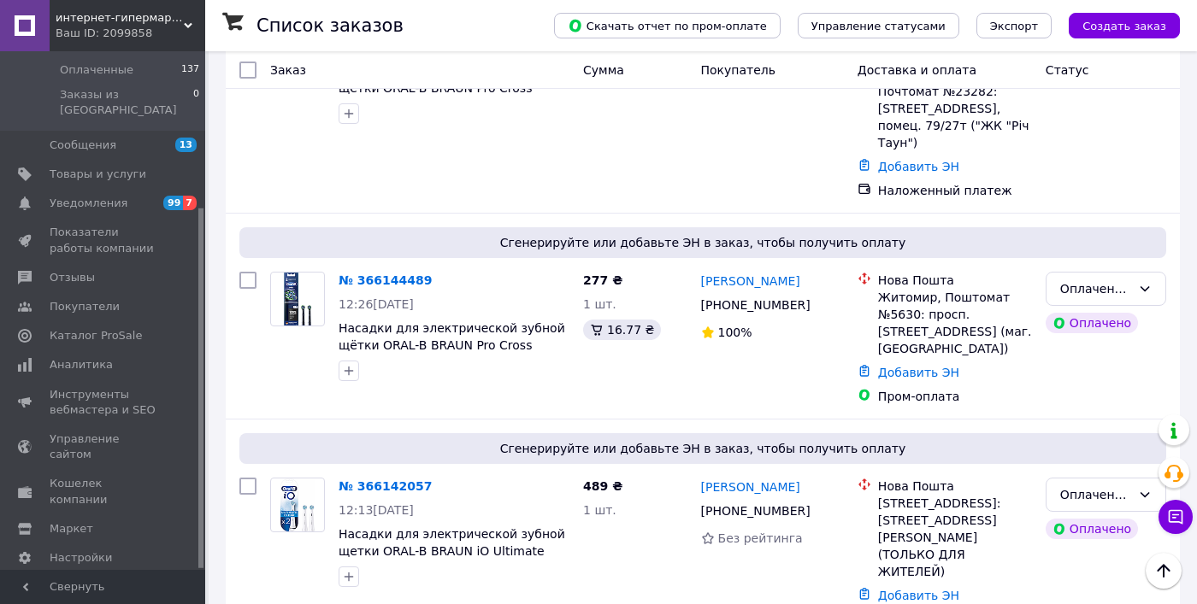
scroll to position [9636, 0]
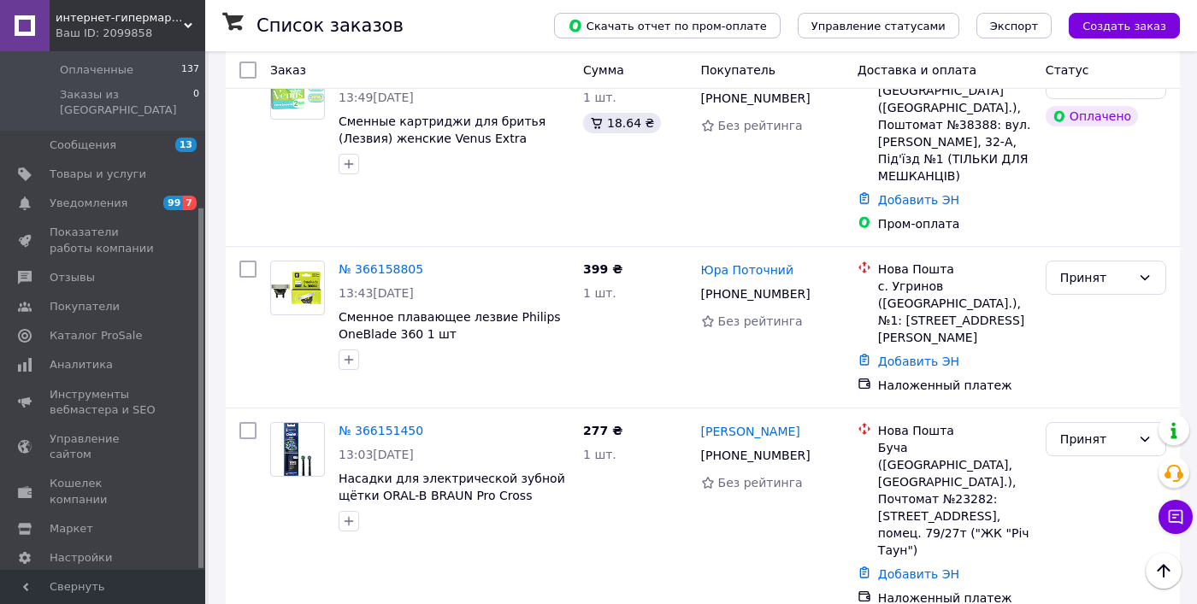
scroll to position [9326, 0]
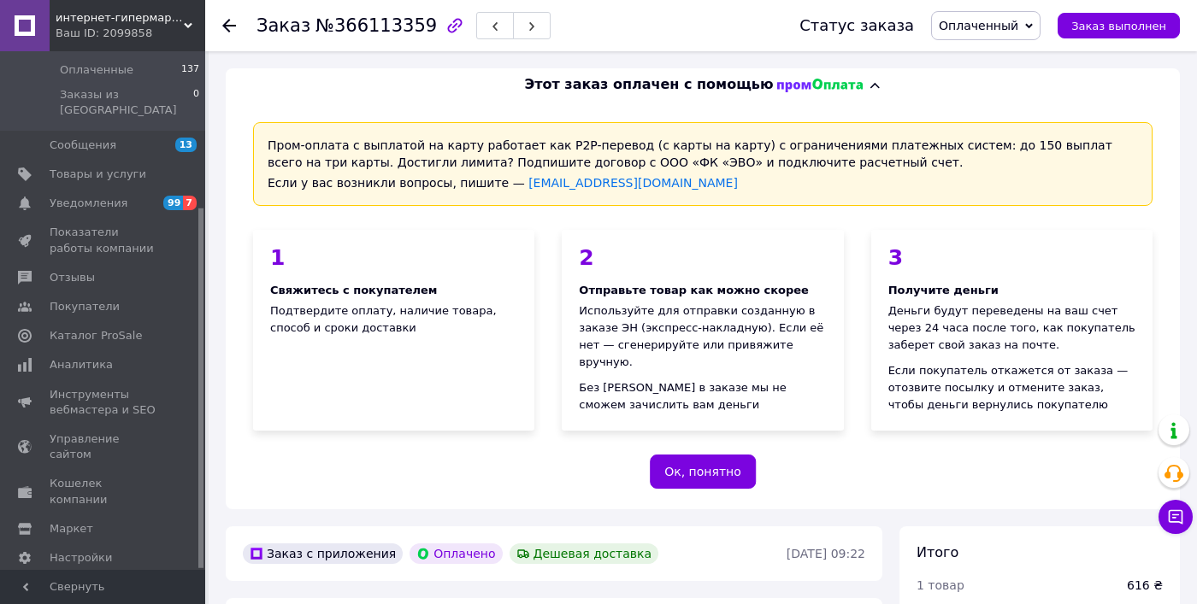
click at [225, 21] on icon at bounding box center [229, 26] width 14 height 14
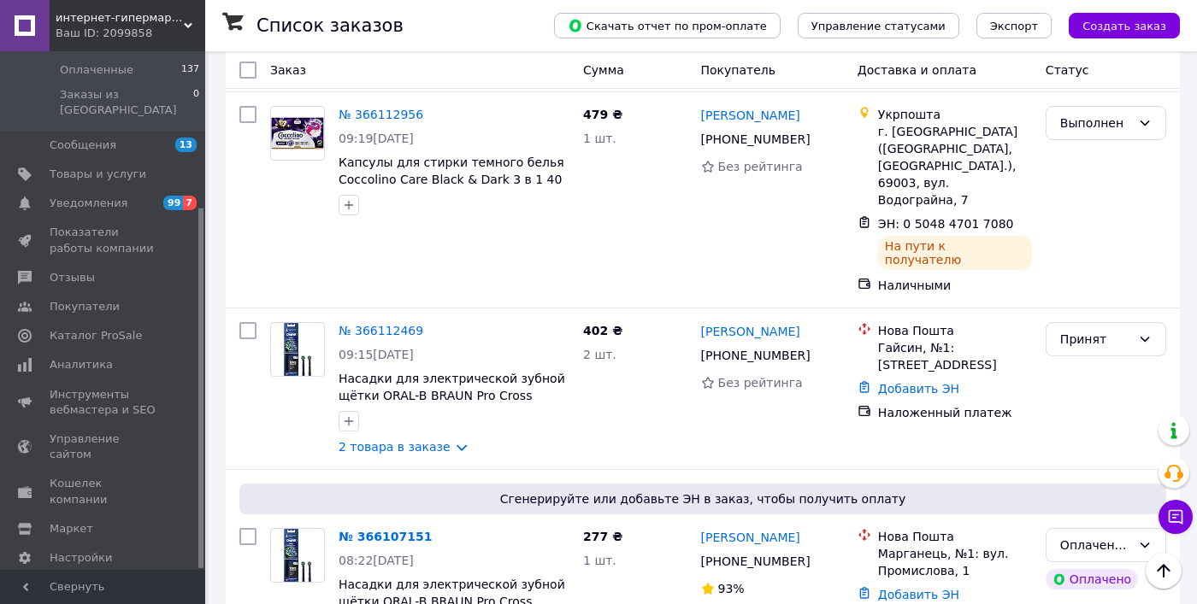
scroll to position [10802, 0]
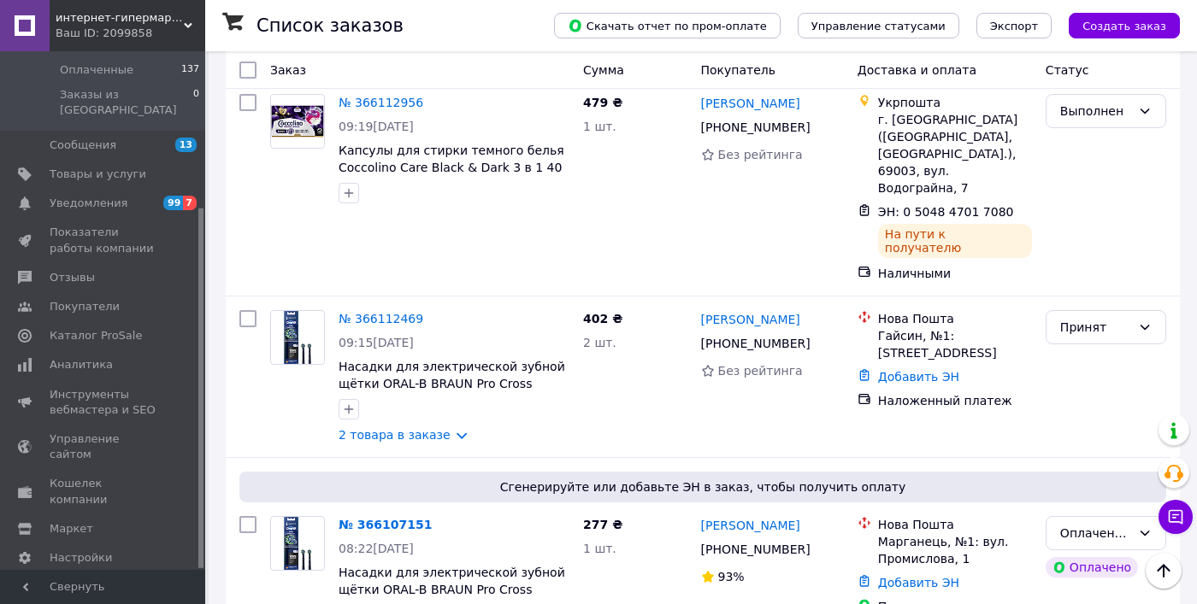
click at [1077, 274] on li "Выполнен" at bounding box center [1105, 281] width 119 height 31
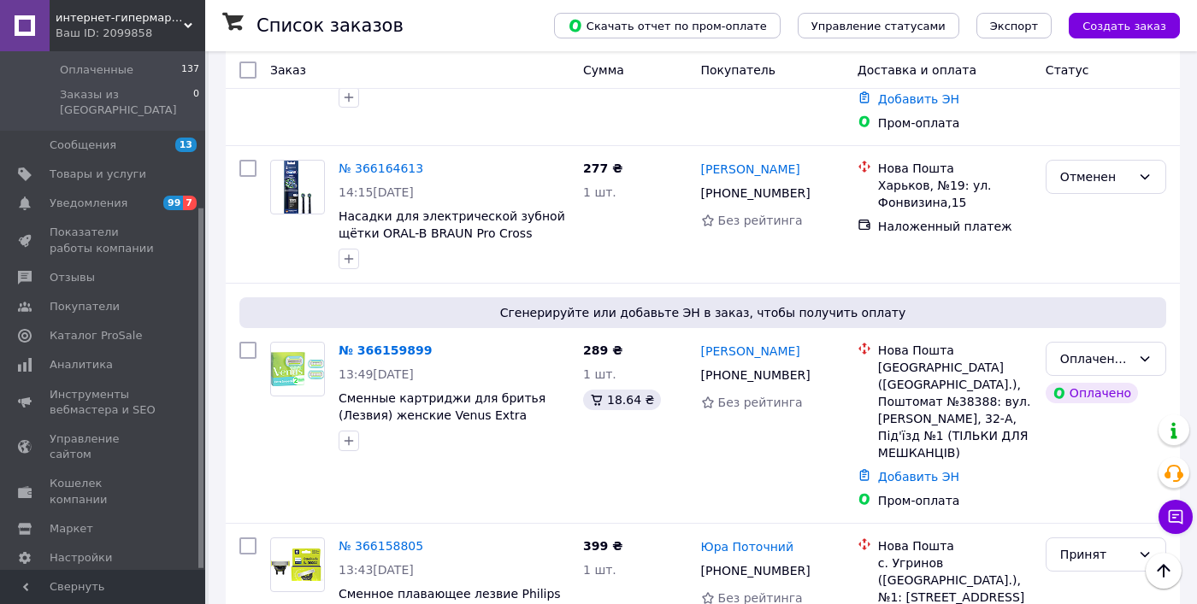
scroll to position [9170, 0]
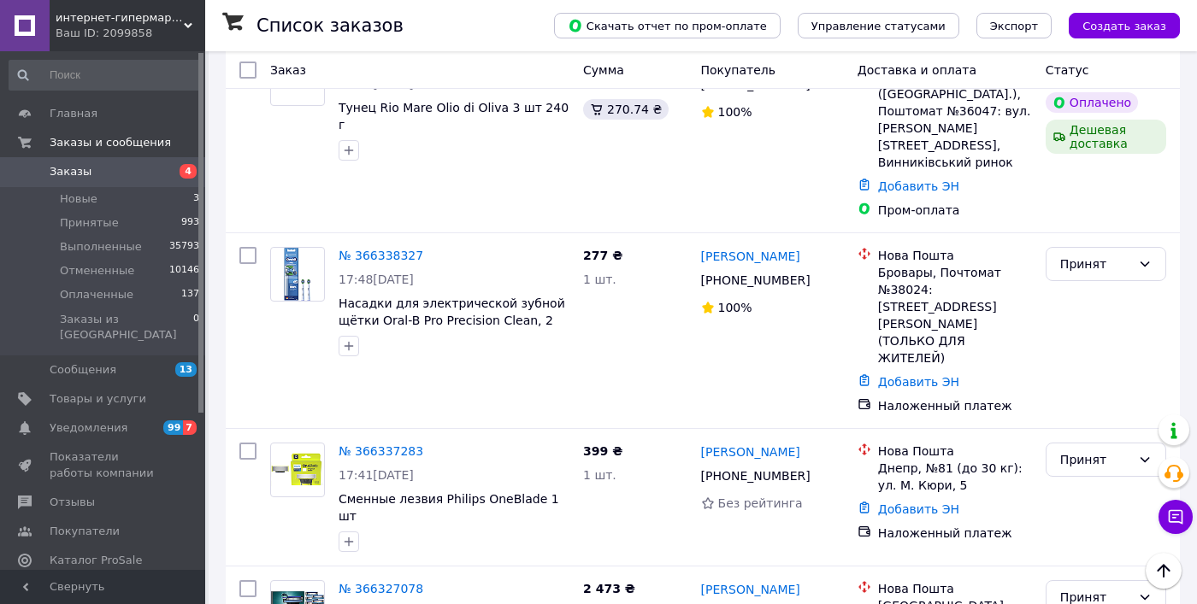
scroll to position [855, 0]
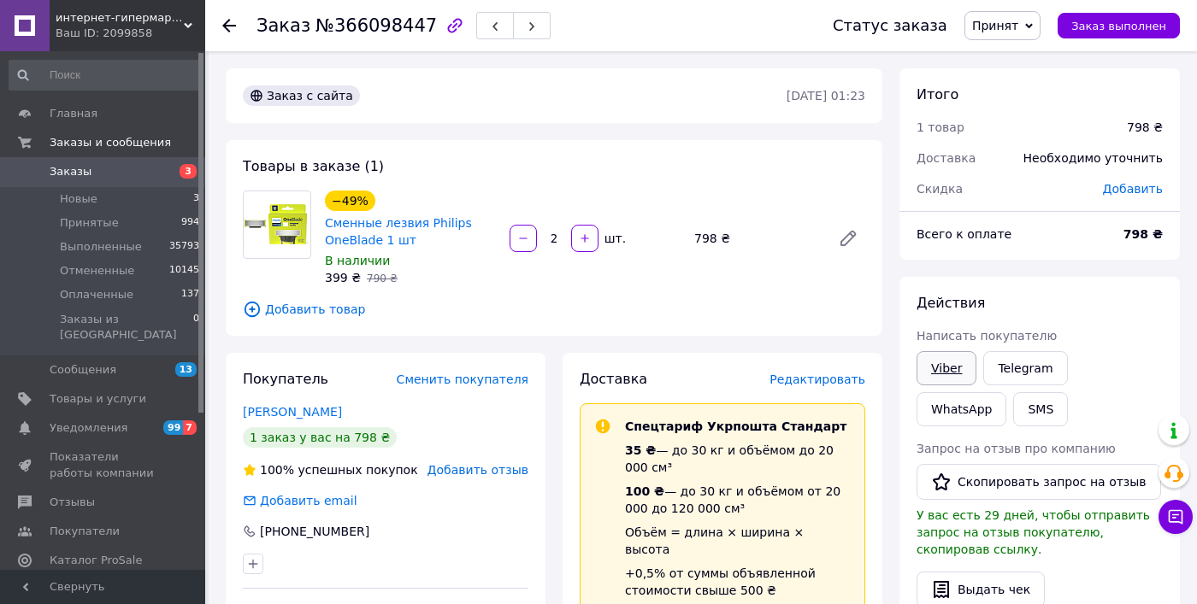
click at [956, 370] on link "Viber" at bounding box center [946, 368] width 60 height 34
click at [950, 373] on link "Viber" at bounding box center [946, 368] width 60 height 34
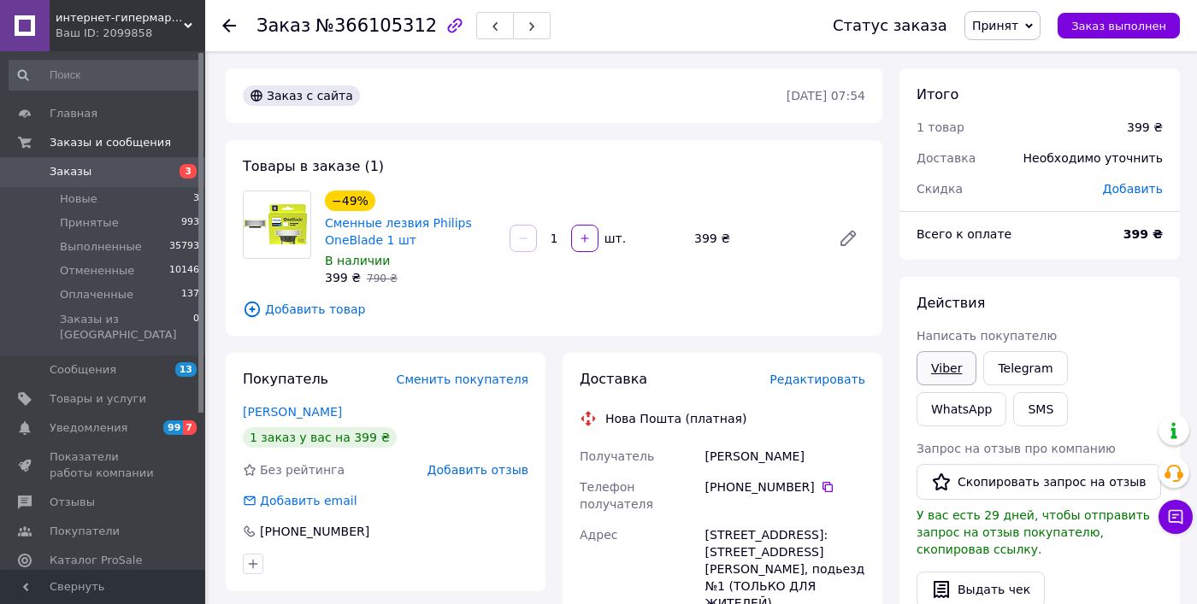
click at [934, 366] on link "Viber" at bounding box center [946, 368] width 60 height 34
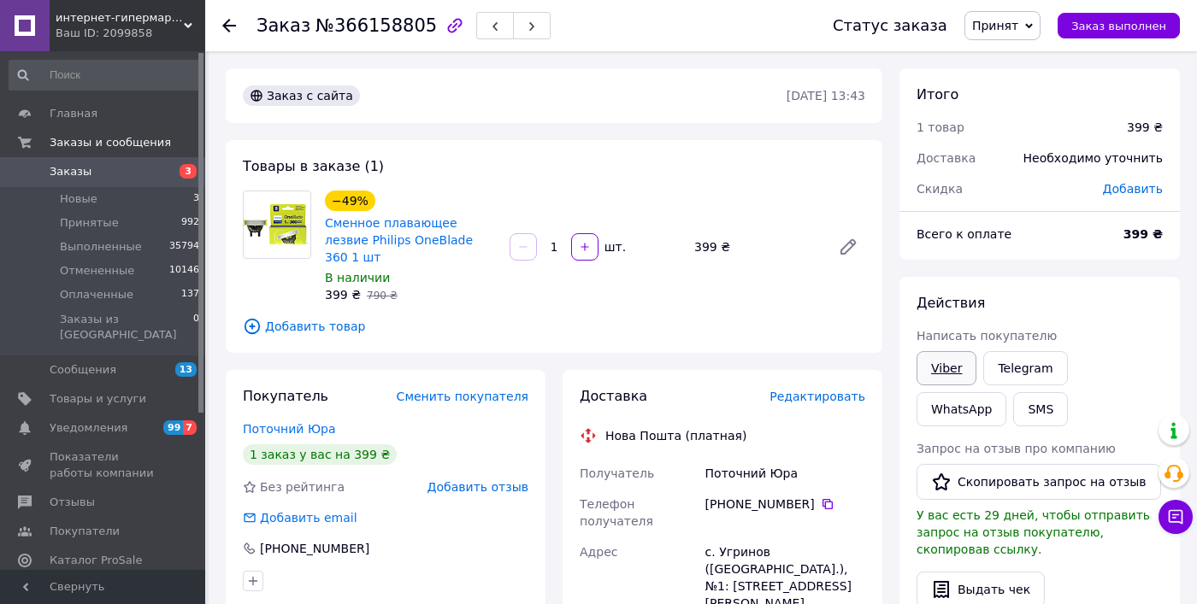
click at [951, 360] on link "Viber" at bounding box center [946, 368] width 60 height 34
click at [947, 364] on link "Viber" at bounding box center [946, 368] width 60 height 34
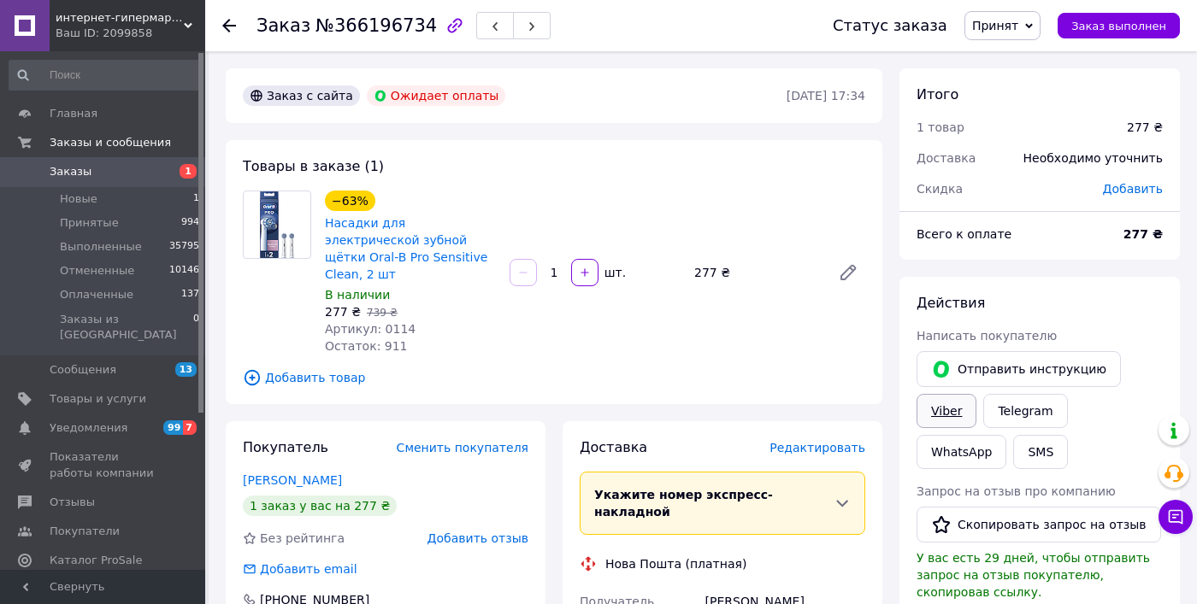
click at [952, 412] on link "Viber" at bounding box center [946, 411] width 60 height 34
